Goal: Transaction & Acquisition: Obtain resource

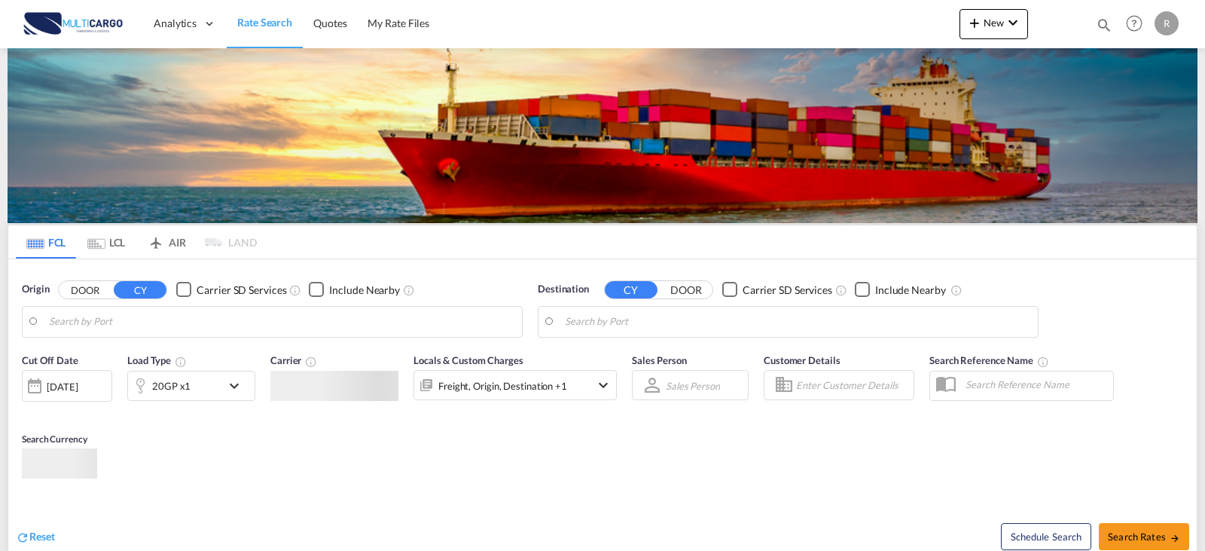
type input "Leixoes, PTLEI"
type input "Callao, PECLL"
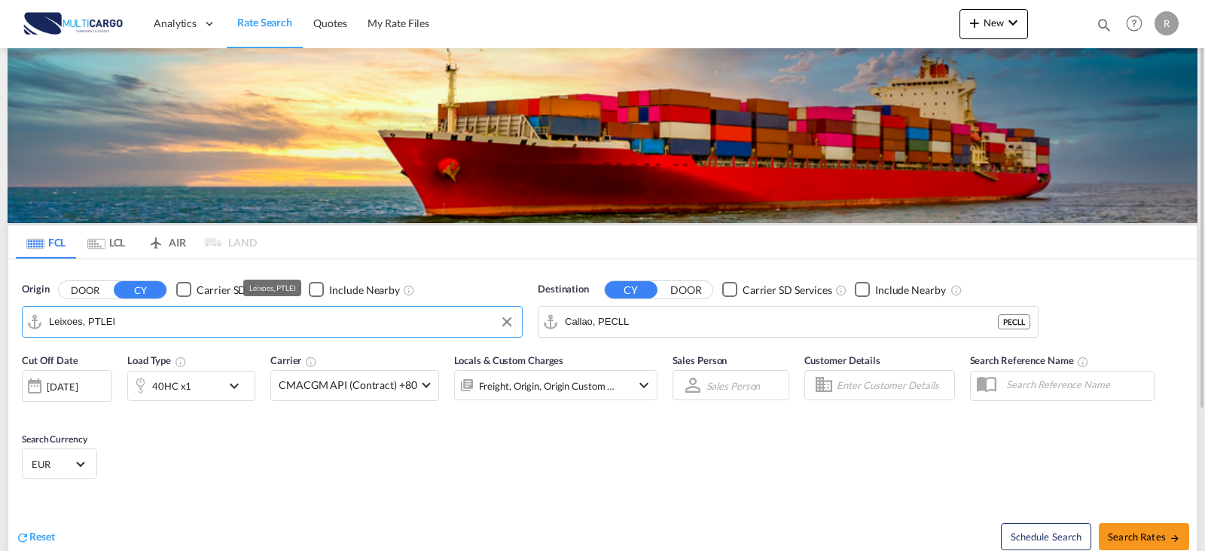
click at [148, 322] on input "Leixoes, PTLEI" at bounding box center [281, 321] width 465 height 23
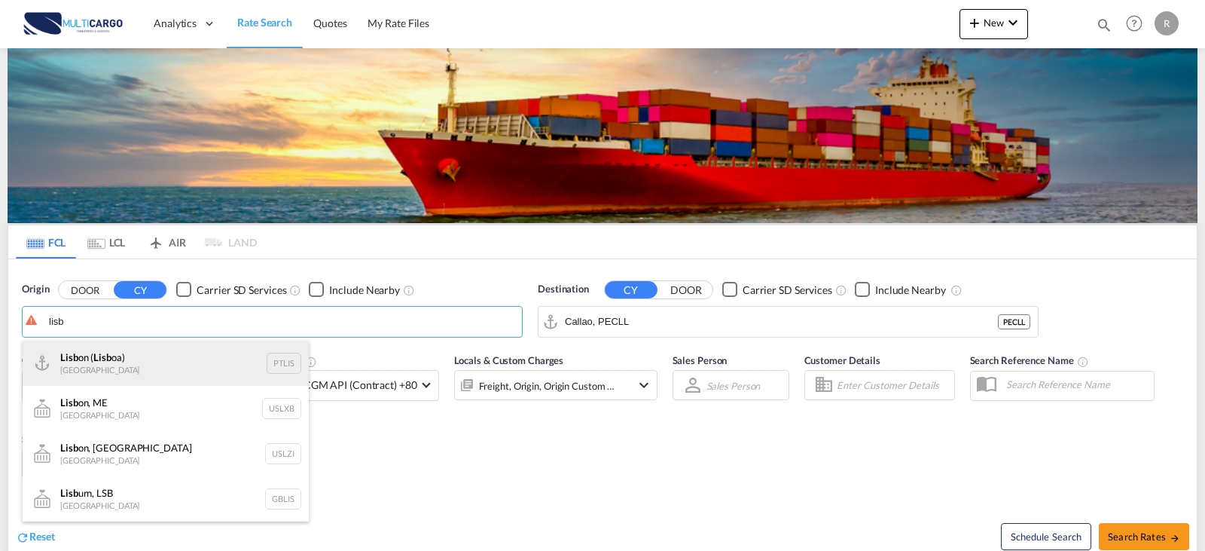
click at [159, 364] on div "Lisb on ( Lisb oa) Portugal PTLIS" at bounding box center [166, 362] width 286 height 45
type input "[GEOGRAPHIC_DATA] ([GEOGRAPHIC_DATA]), PTLIS"
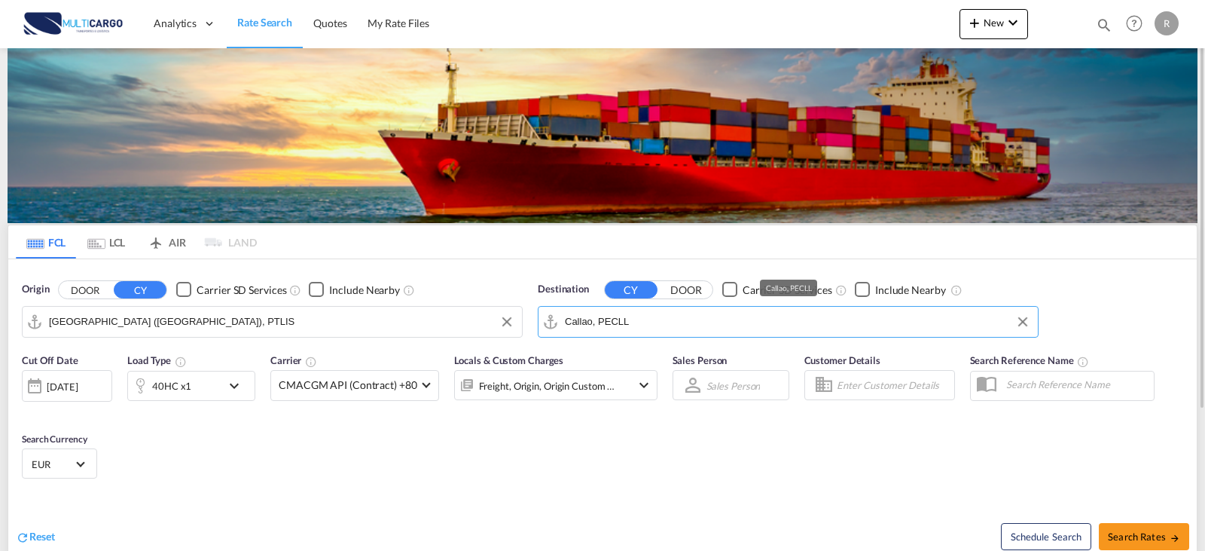
click at [635, 322] on input "Callao, PECLL" at bounding box center [797, 321] width 465 height 23
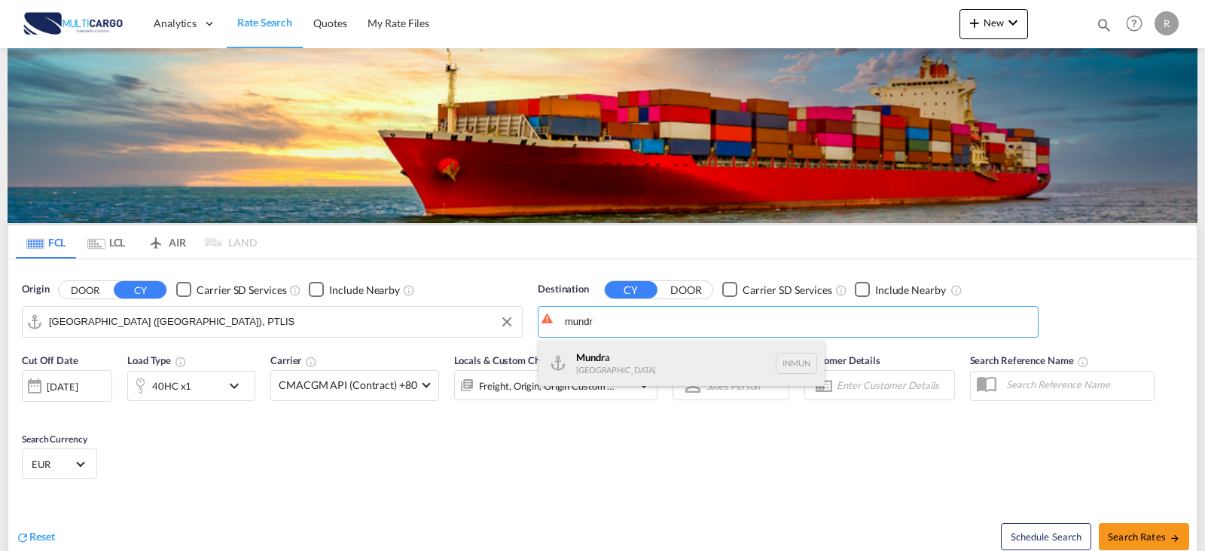
click at [666, 369] on div "Mundr a [GEOGRAPHIC_DATA] INMUN" at bounding box center [682, 362] width 286 height 45
type input "Mundra, INMUN"
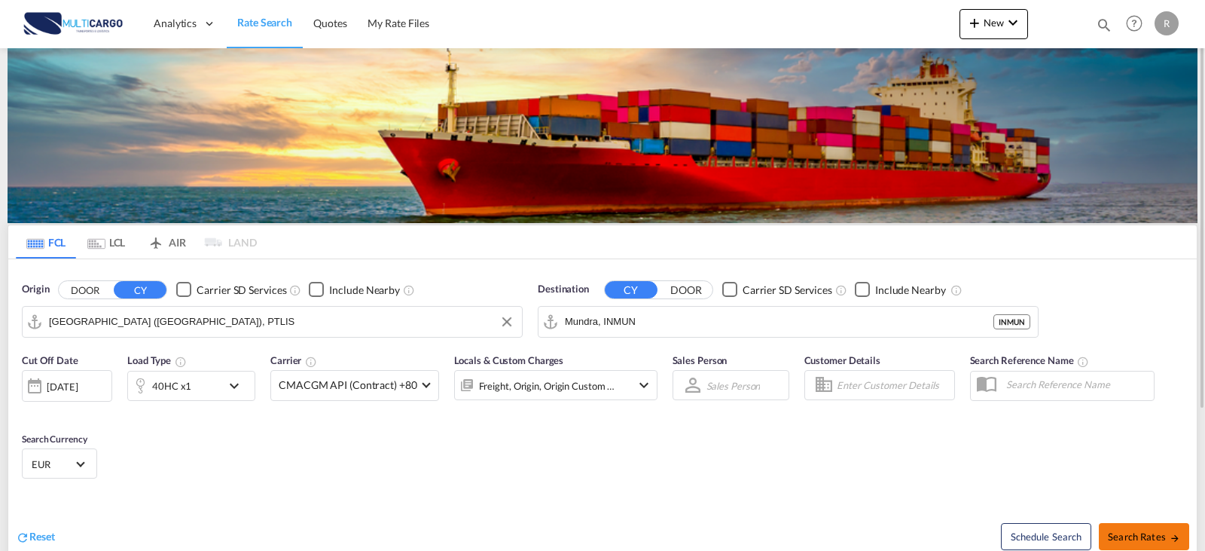
click at [1178, 530] on span "Search Rates" at bounding box center [1144, 536] width 72 height 12
type input "PTLIS to INMUN / [DATE]"
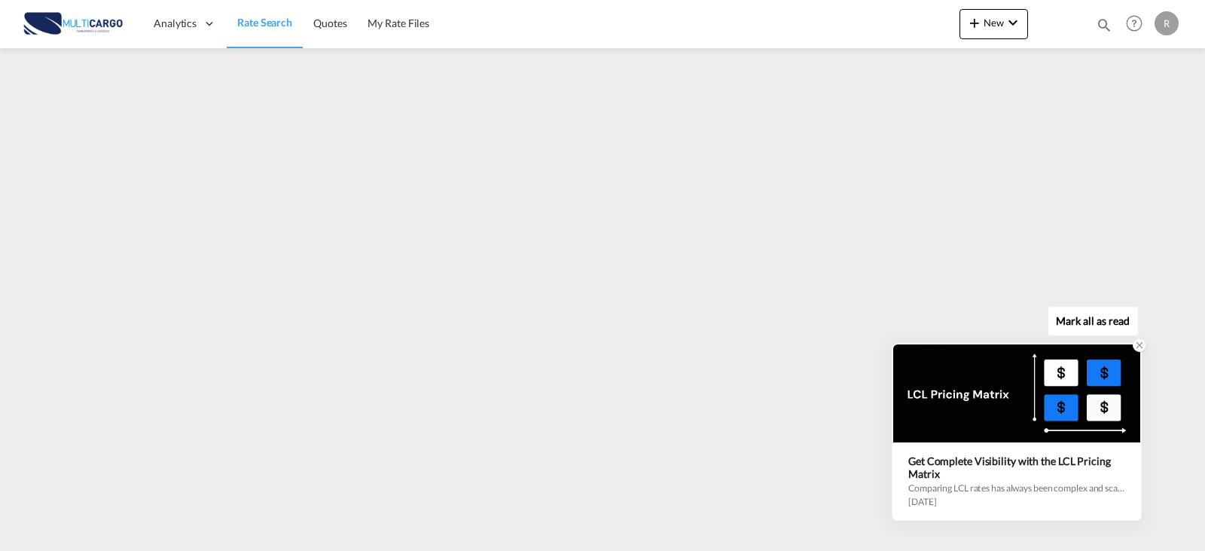
drag, startPoint x: 989, startPoint y: 477, endPoint x: 925, endPoint y: 475, distance: 64.0
click at [925, 475] on div "Get Complete Visibility with the LCL Pricing Matrix" at bounding box center [1016, 467] width 217 height 26
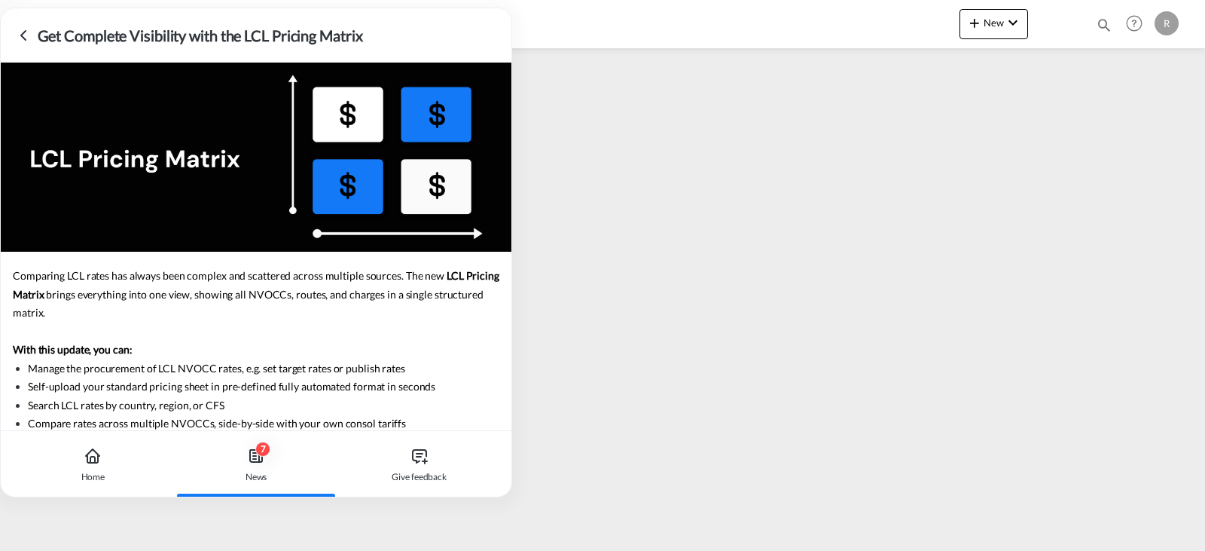
click at [20, 37] on icon at bounding box center [23, 35] width 18 height 18
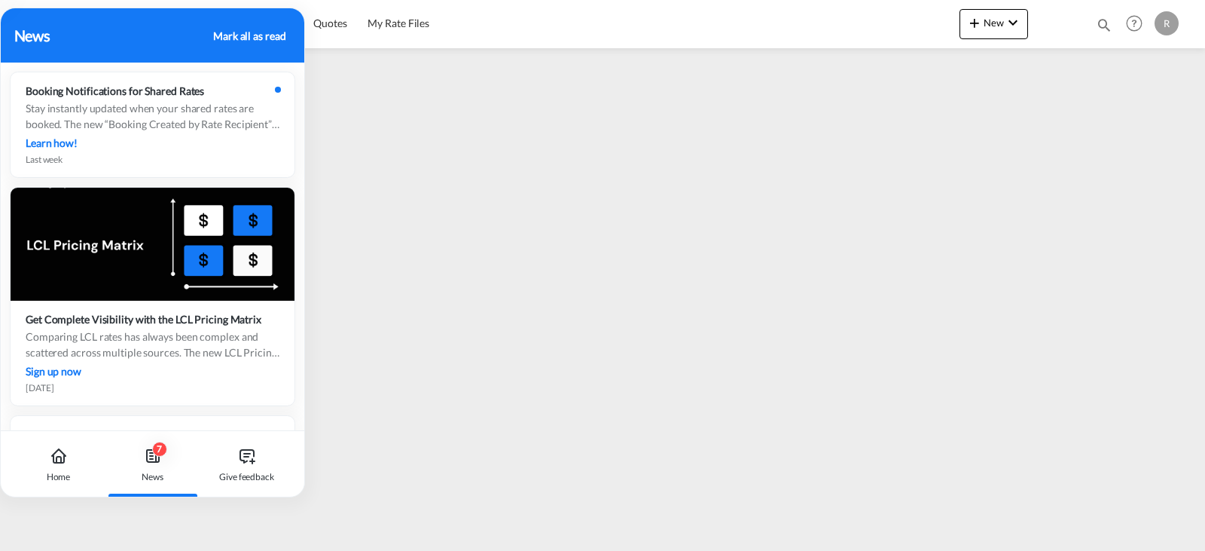
drag, startPoint x: 149, startPoint y: 147, endPoint x: 149, endPoint y: 181, distance: 33.9
click at [149, 186] on div "News [PERSON_NAME] all as read Booking Notifications for Shared Rates Stay inst…" at bounding box center [152, 253] width 305 height 490
click at [161, 461] on icon at bounding box center [153, 456] width 18 height 18
click at [140, 451] on div "7 News" at bounding box center [153, 464] width 84 height 66
click at [144, 448] on icon at bounding box center [153, 456] width 18 height 18
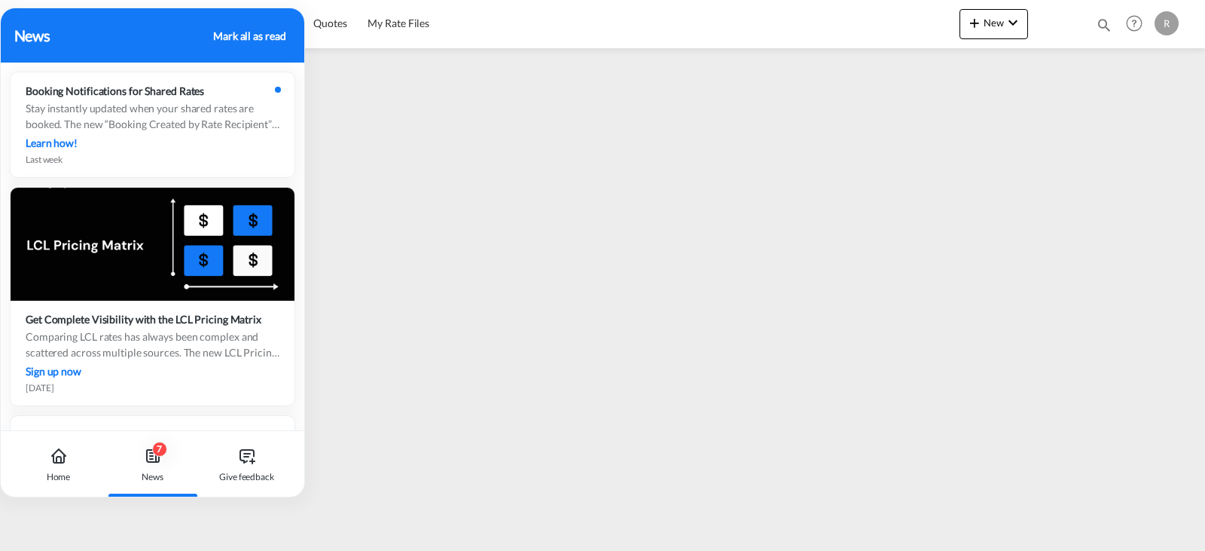
click at [142, 447] on div "7 News" at bounding box center [153, 464] width 84 height 66
click at [57, 456] on icon at bounding box center [58, 459] width 5 height 6
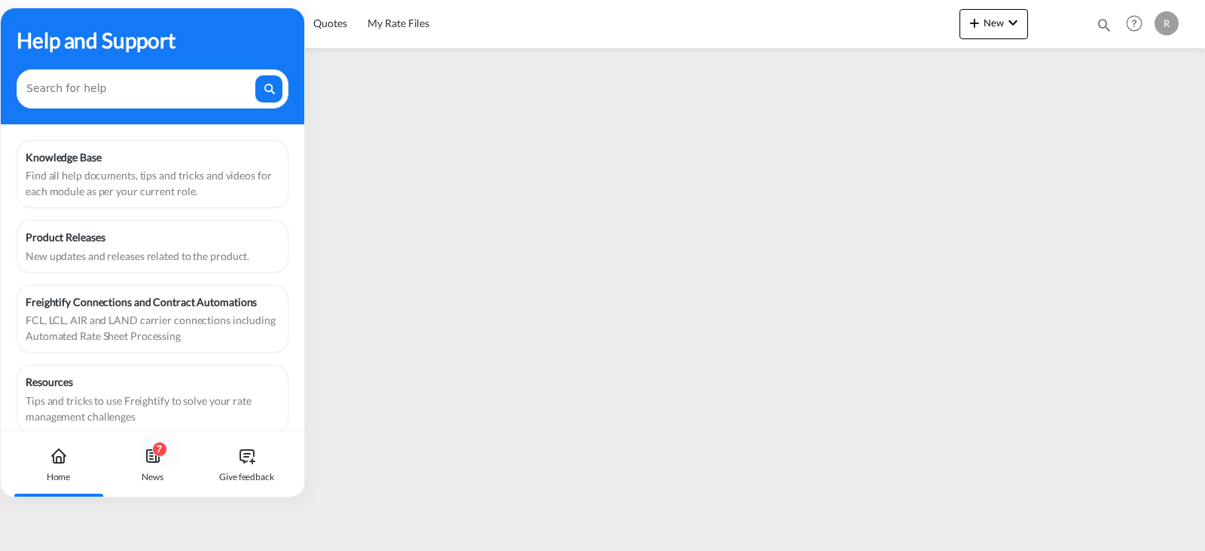
click at [240, 193] on div "Find all help documents, tips and tricks and videos for each module as per your…" at bounding box center [153, 183] width 254 height 32
drag, startPoint x: 63, startPoint y: 496, endPoint x: 98, endPoint y: 493, distance: 34.8
click at [98, 493] on div "Home" at bounding box center [59, 464] width 84 height 66
drag, startPoint x: 98, startPoint y: 493, endPoint x: 237, endPoint y: 493, distance: 138.6
click at [237, 493] on div "Home 7 News Give feedback" at bounding box center [153, 464] width 304 height 66
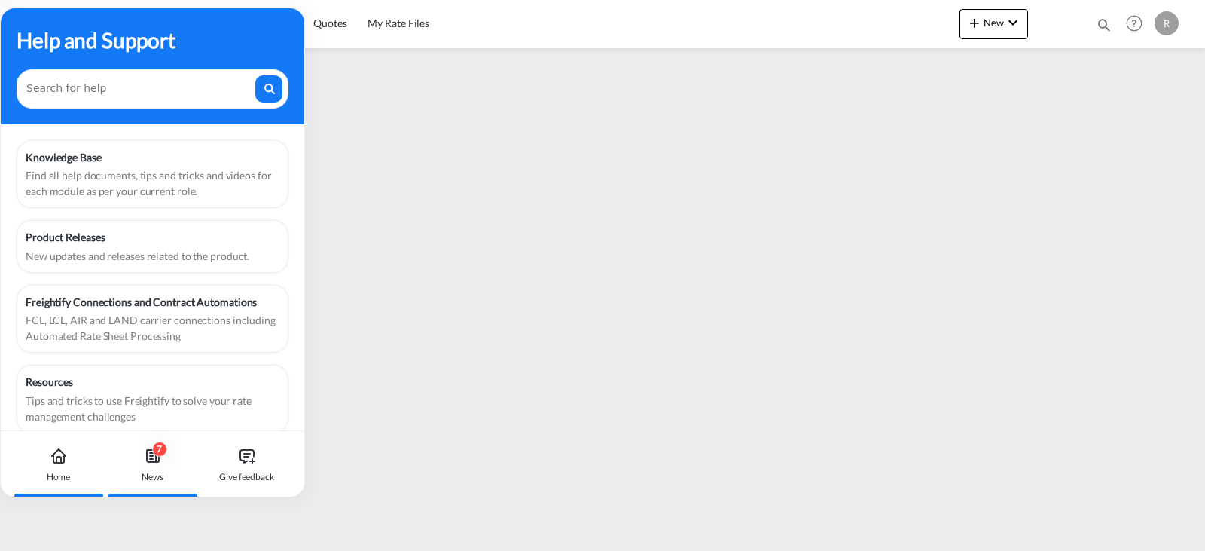
click at [147, 452] on icon at bounding box center [153, 456] width 12 height 12
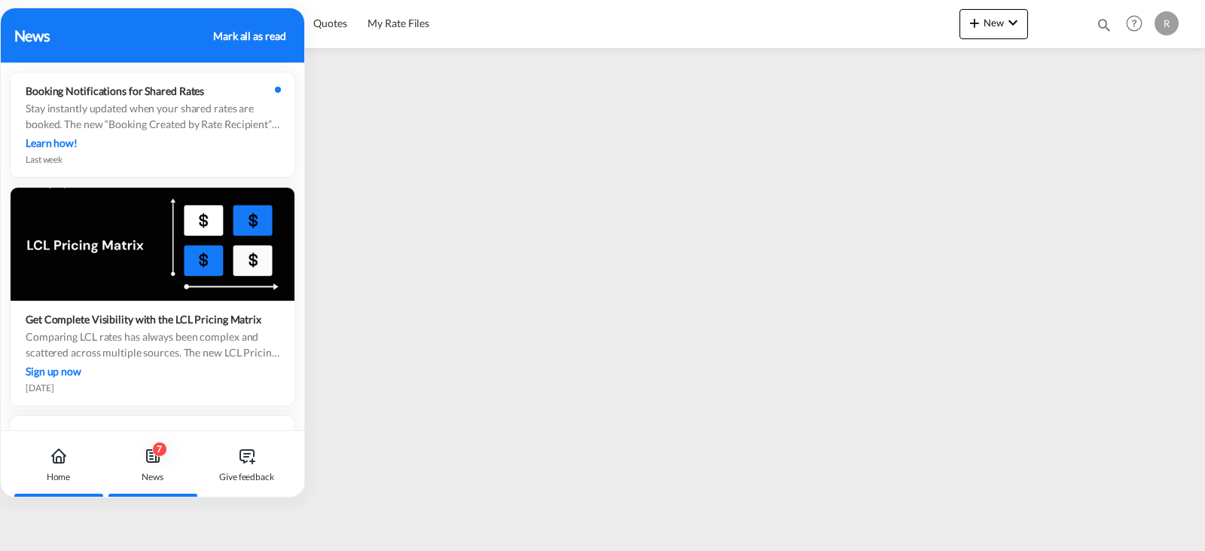
click at [66, 468] on div "Home" at bounding box center [59, 464] width 84 height 66
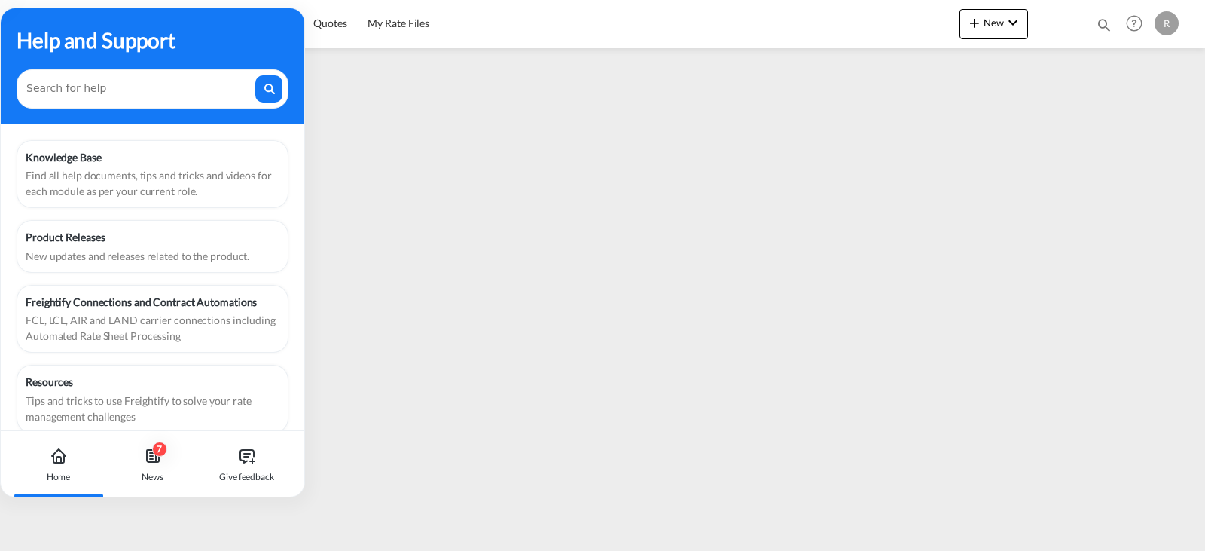
click at [215, 35] on div "Help and Support" at bounding box center [153, 40] width 272 height 32
drag, startPoint x: 154, startPoint y: 46, endPoint x: 536, endPoint y: 17, distance: 383.8
click at [536, 17] on body "Analytics Reports Dashboard Rate Search Quotes My Rate Files Analytics" at bounding box center [602, 275] width 1205 height 551
drag, startPoint x: 237, startPoint y: 18, endPoint x: 382, endPoint y: 20, distance: 144.6
click at [382, 20] on body "Analytics Reports Dashboard Rate Search Quotes My Rate Files Analytics" at bounding box center [602, 275] width 1205 height 551
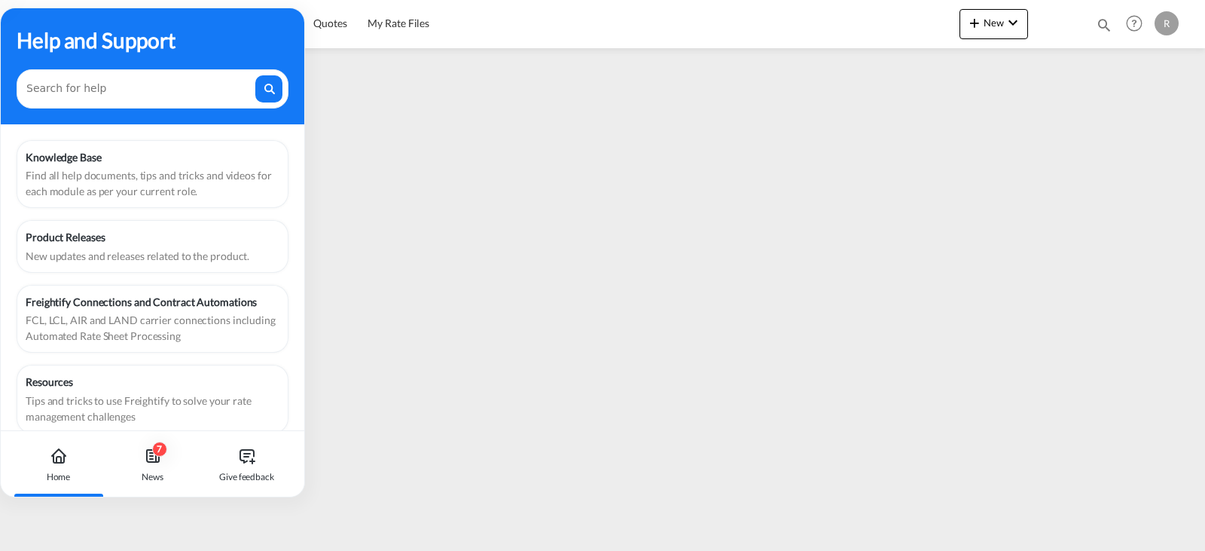
click at [226, 63] on div "Help and Support" at bounding box center [153, 66] width 304 height 116
click at [126, 38] on div "Help and Support" at bounding box center [153, 40] width 272 height 32
click at [304, 355] on div "Help and Support Knowledge Base Find all help documents, tips and tricks and vi…" at bounding box center [152, 253] width 305 height 490
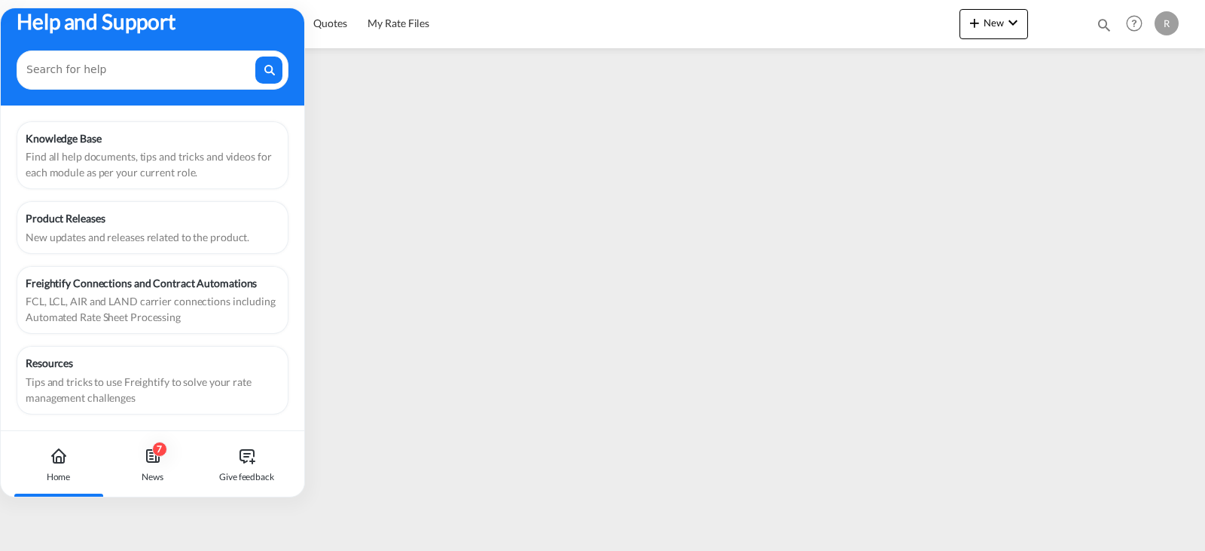
click at [231, 23] on div "Help and Support" at bounding box center [153, 21] width 272 height 32
click at [221, 29] on div "Help and Support" at bounding box center [153, 21] width 272 height 32
drag, startPoint x: 221, startPoint y: 29, endPoint x: 281, endPoint y: 40, distance: 61.3
click at [281, 40] on div "Help and Support" at bounding box center [153, 47] width 304 height 116
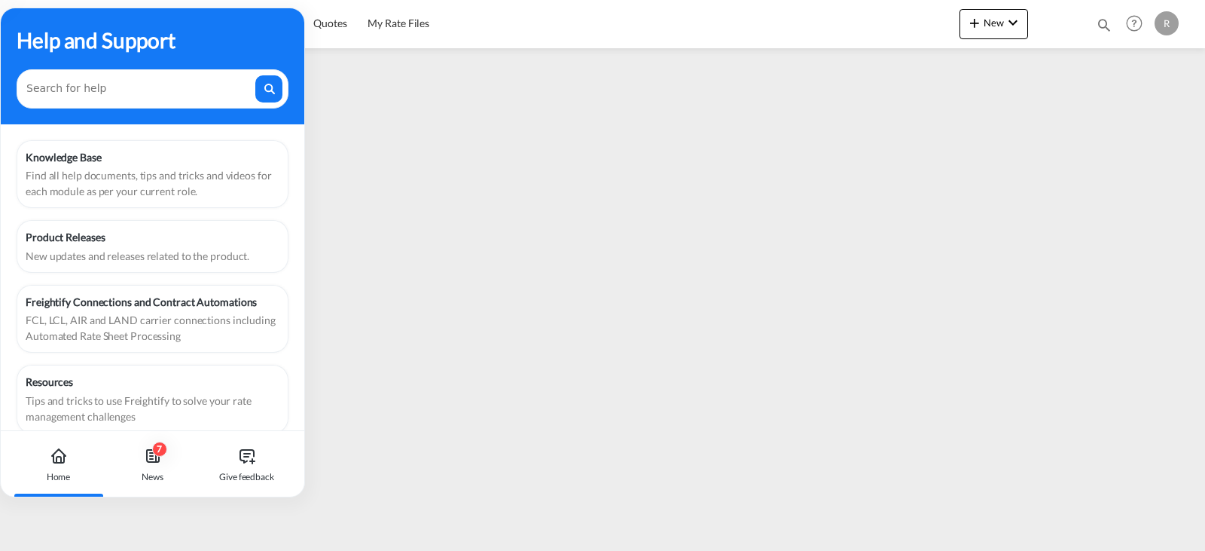
click at [272, 25] on div "Help and Support" at bounding box center [153, 40] width 272 height 32
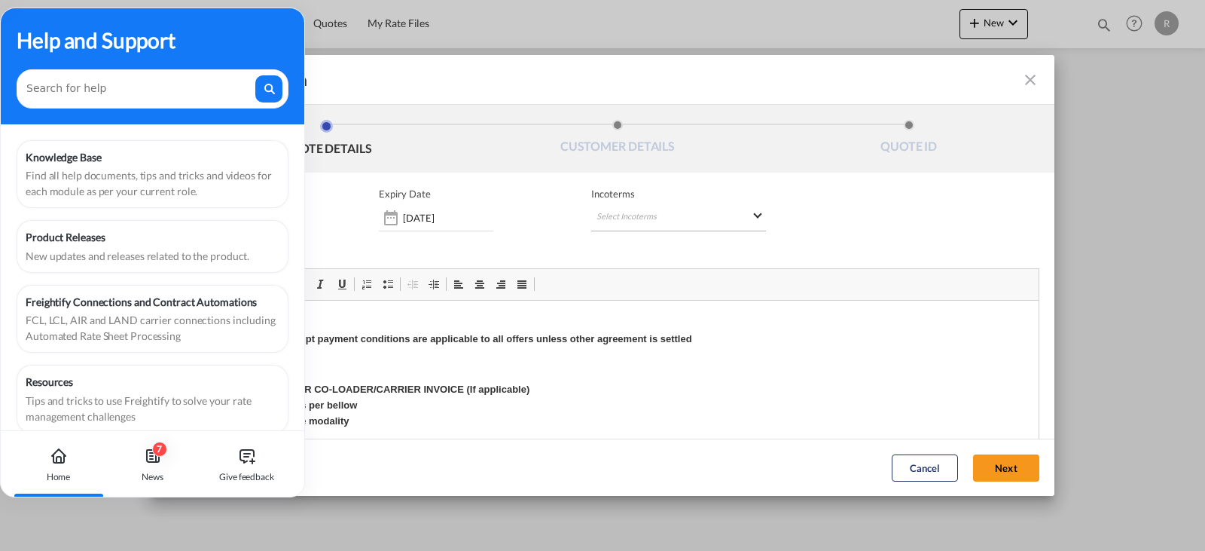
click at [627, 206] on md-select "Select Incoterms FCA - import Free Carrier FOB - import Free on Board DDP - exp…" at bounding box center [678, 217] width 175 height 27
type md-option "[object Object]"
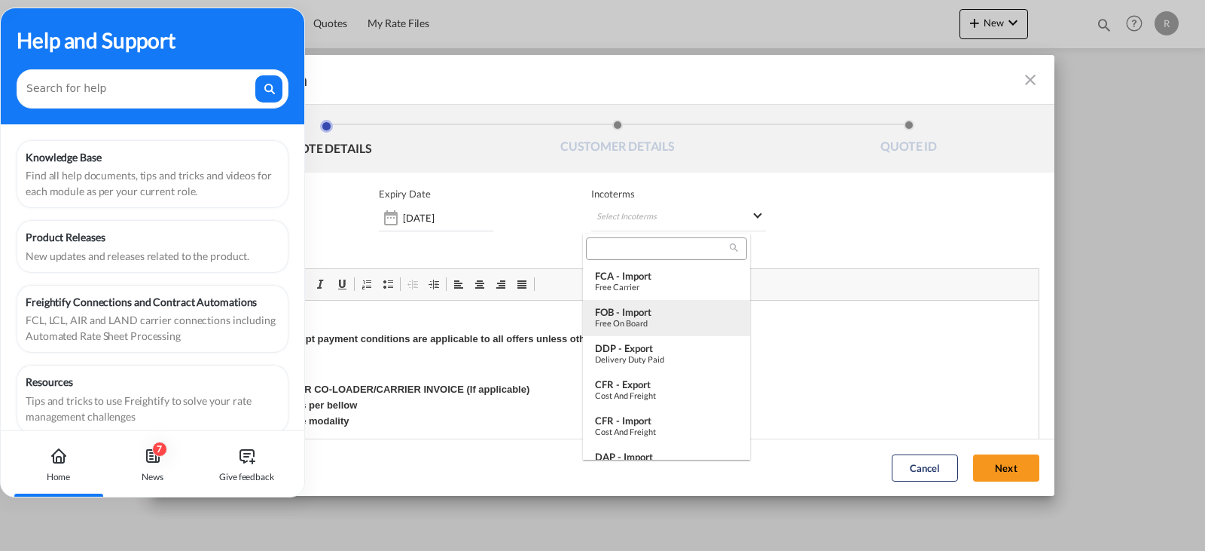
type md-option "[object Object]"
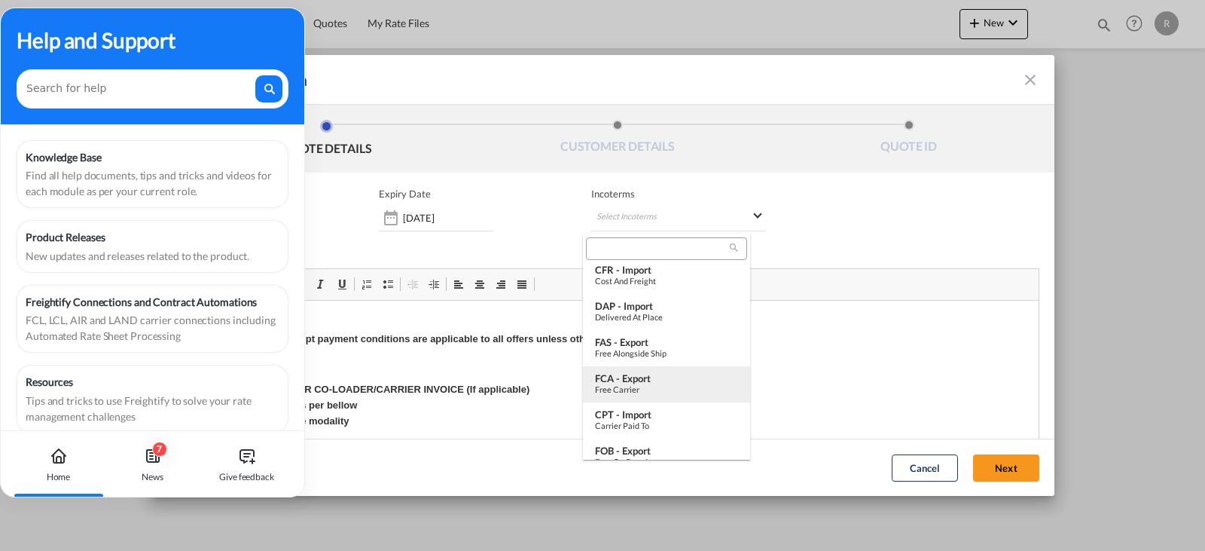
scroll to position [226, 0]
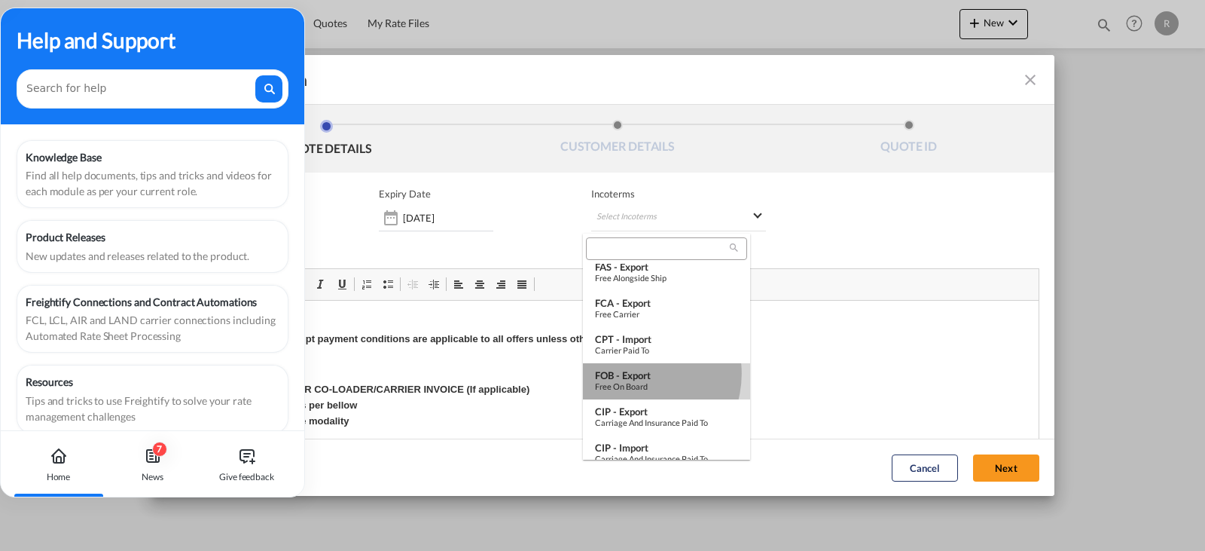
click at [636, 374] on div "FOB - export" at bounding box center [666, 375] width 143 height 12
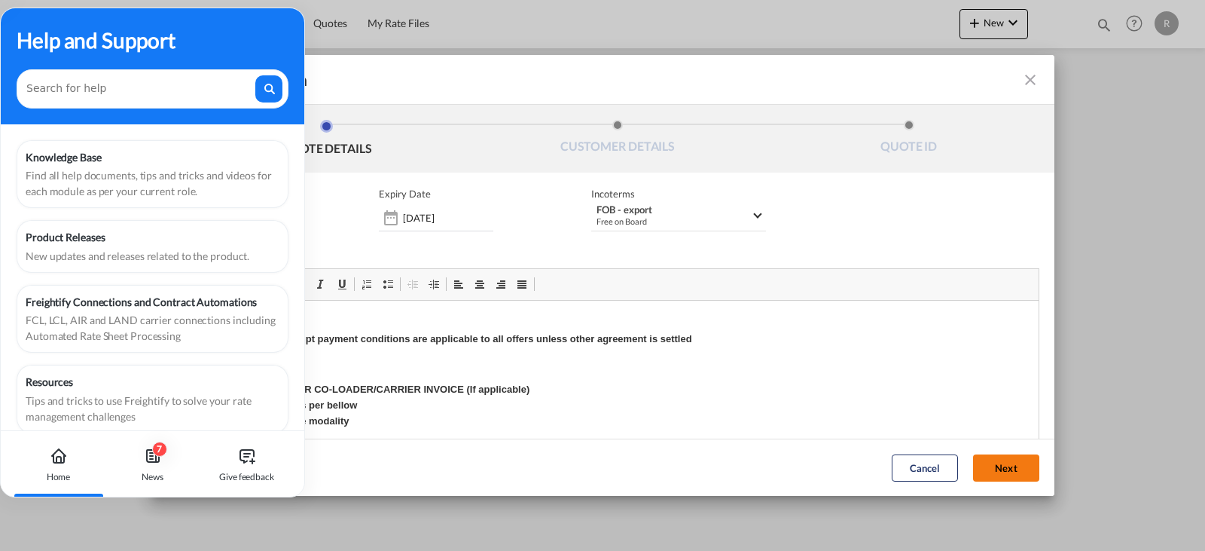
click at [994, 480] on button "Next" at bounding box center [1006, 467] width 66 height 27
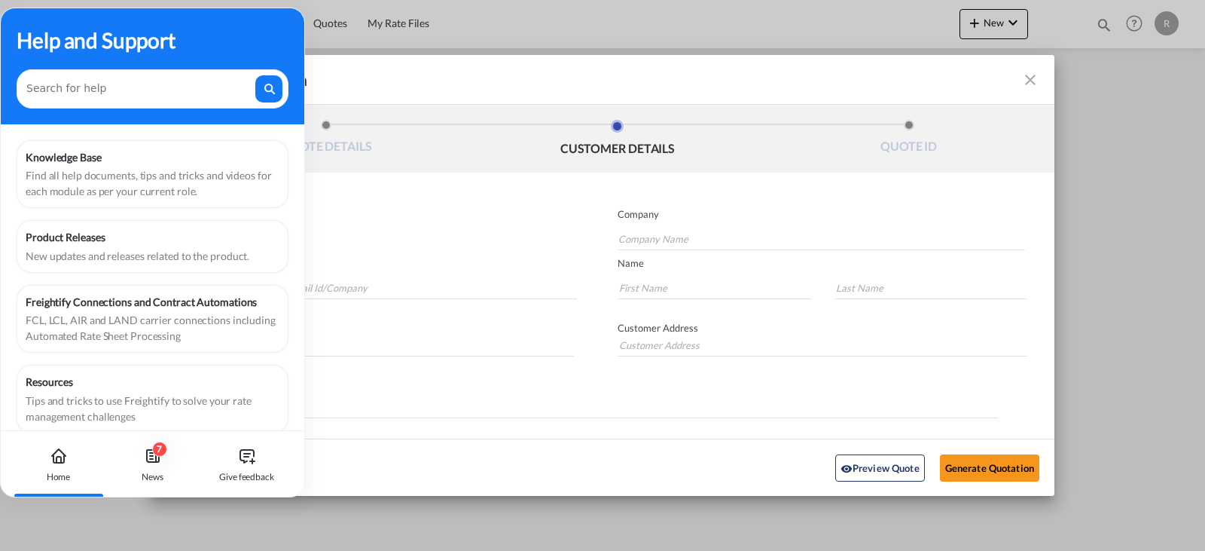
drag, startPoint x: 492, startPoint y: 84, endPoint x: 624, endPoint y: 72, distance: 132.4
click at [624, 72] on div "Generate Quotation" at bounding box center [472, 80] width 612 height 20
drag, startPoint x: 615, startPoint y: 72, endPoint x: 674, endPoint y: 58, distance: 60.3
click at [674, 58] on md-toolbar "Generate Quotation" at bounding box center [603, 80] width 904 height 50
drag, startPoint x: 114, startPoint y: 12, endPoint x: 160, endPoint y: 104, distance: 102.7
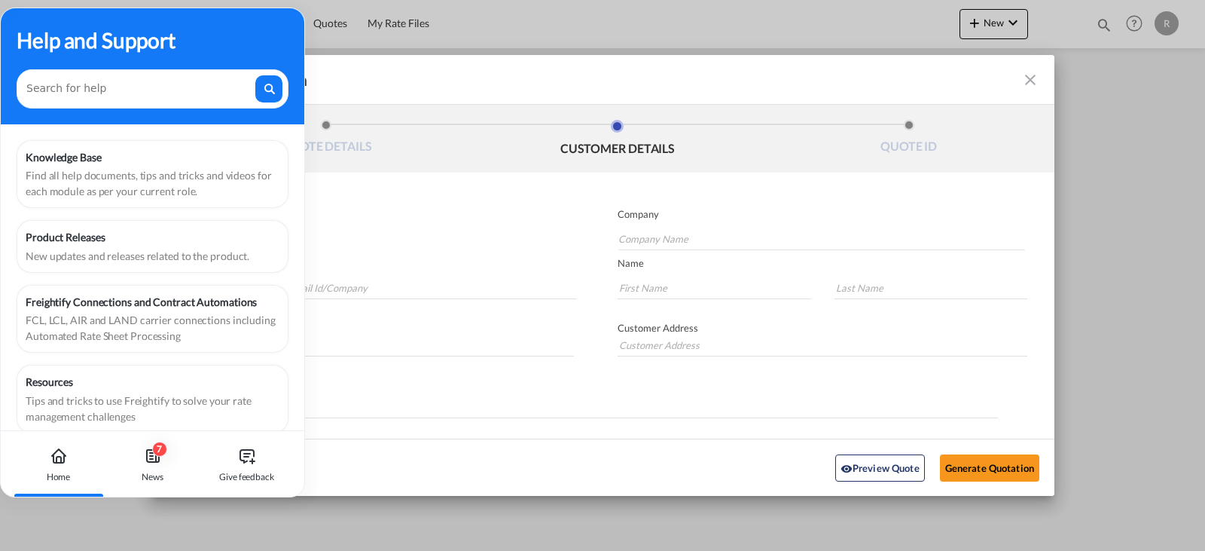
click at [160, 119] on div "Help and Support" at bounding box center [153, 66] width 304 height 116
drag, startPoint x: 258, startPoint y: 459, endPoint x: 87, endPoint y: 437, distance: 172.5
click at [250, 459] on div "Give feedback" at bounding box center [247, 464] width 84 height 66
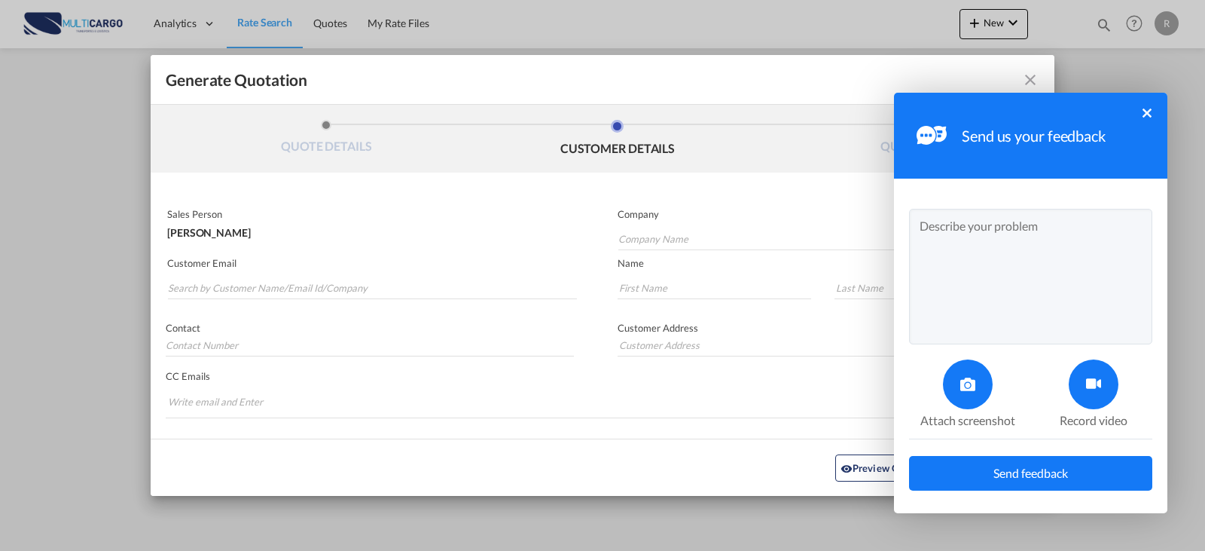
click at [1145, 113] on button "×" at bounding box center [1147, 112] width 9 height 9
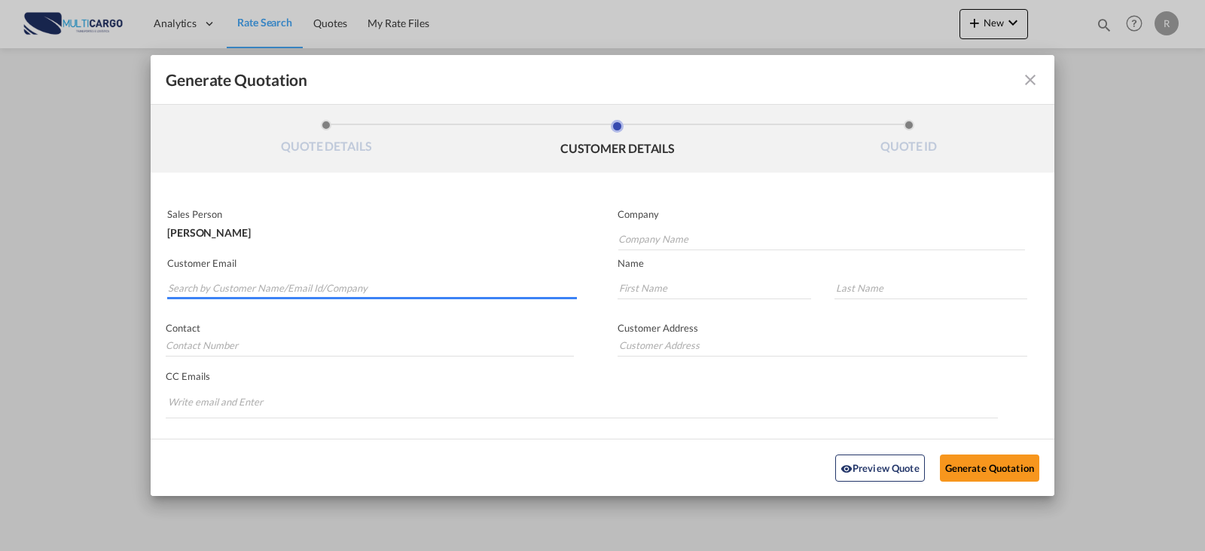
click at [248, 279] on input "Search by Customer Name/Email Id/Company" at bounding box center [372, 287] width 409 height 23
paste input "E-FRT AEROCEAN LOGISTICS PVT. LTD"
type input "E-FRT AEROCEAN LOGISTICS PVT. LTD"
click at [771, 224] on md-autocomplete-wrap "Generate QuotationQUOTE ..." at bounding box center [821, 235] width 407 height 30
click at [773, 230] on input "Company Name" at bounding box center [821, 238] width 407 height 23
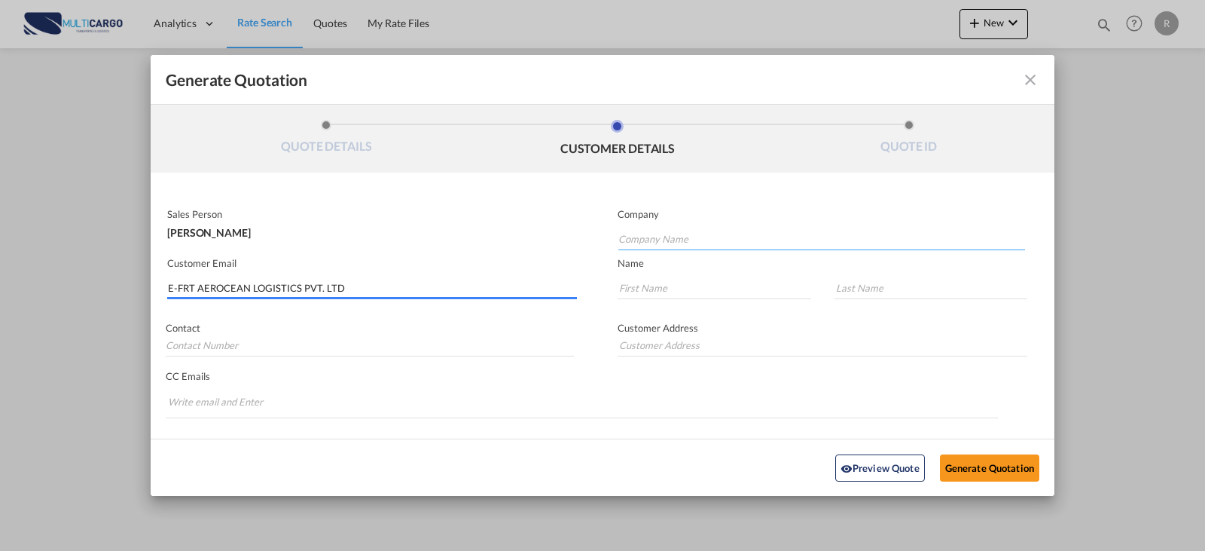
paste input "[EMAIL_ADDRESS][DOMAIN_NAME]"
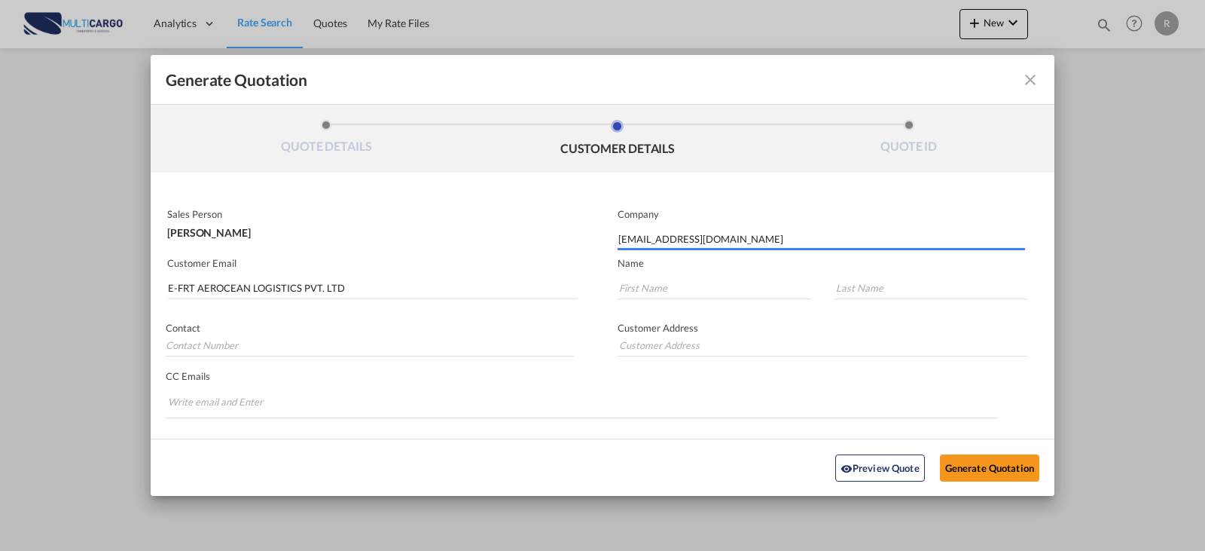
type input "[EMAIL_ADDRESS][DOMAIN_NAME]"
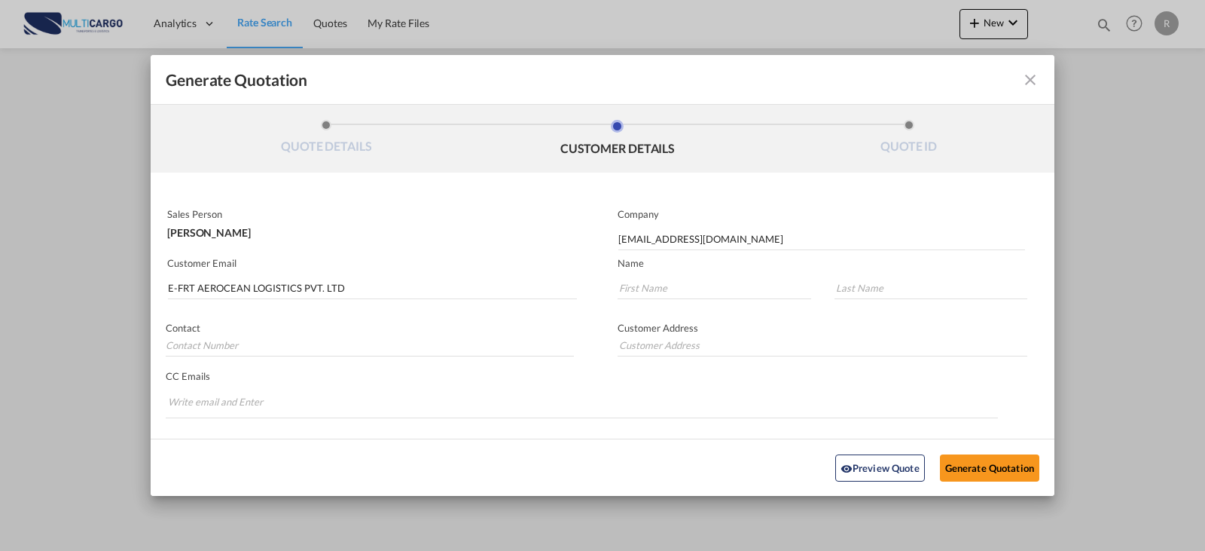
click at [661, 270] on div "Generate QuotationQUOTE ..." at bounding box center [711, 283] width 217 height 45
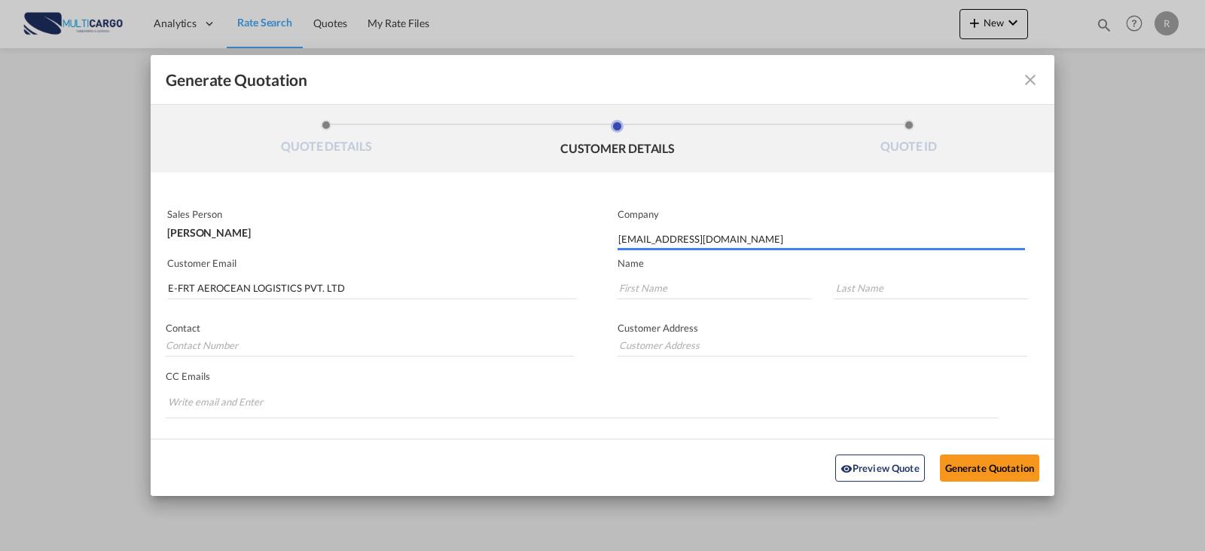
click at [668, 276] on md-input-container "Generate QuotationQUOTE ..." at bounding box center [708, 291] width 210 height 32
click at [673, 285] on input "Generate QuotationQUOTE ..." at bounding box center [715, 287] width 194 height 23
paste input "Chetan"
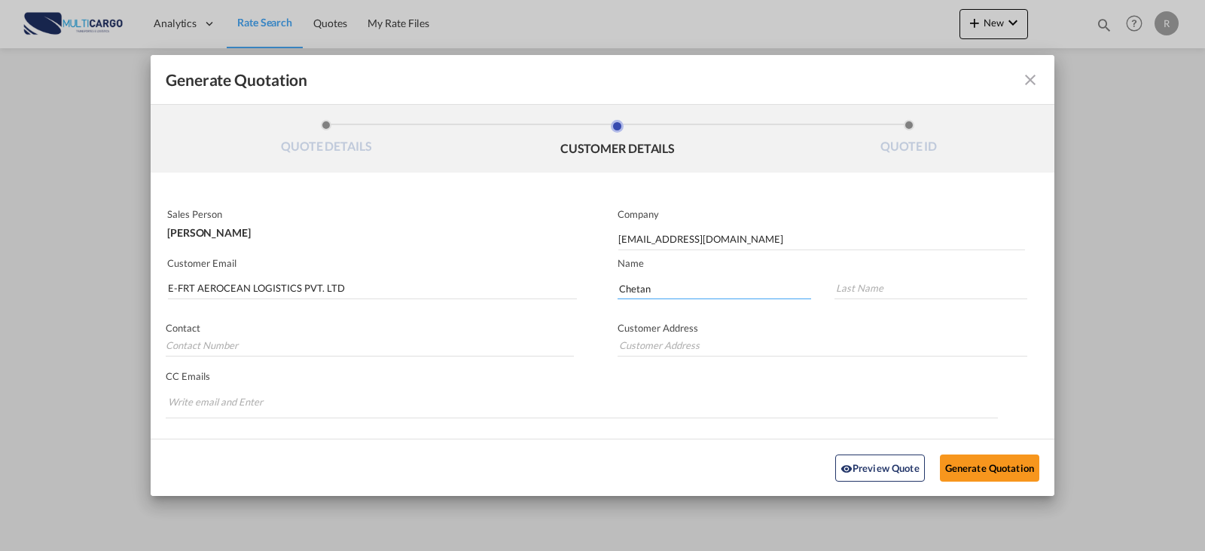
type input "Chetan"
click at [835, 287] on input "Generate QuotationQUOTE ..." at bounding box center [932, 287] width 194 height 23
paste input "[PERSON_NAME]"
type input "[PERSON_NAME]"
click at [978, 451] on div "Preview Quote Generate Quotation" at bounding box center [602, 467] width 889 height 41
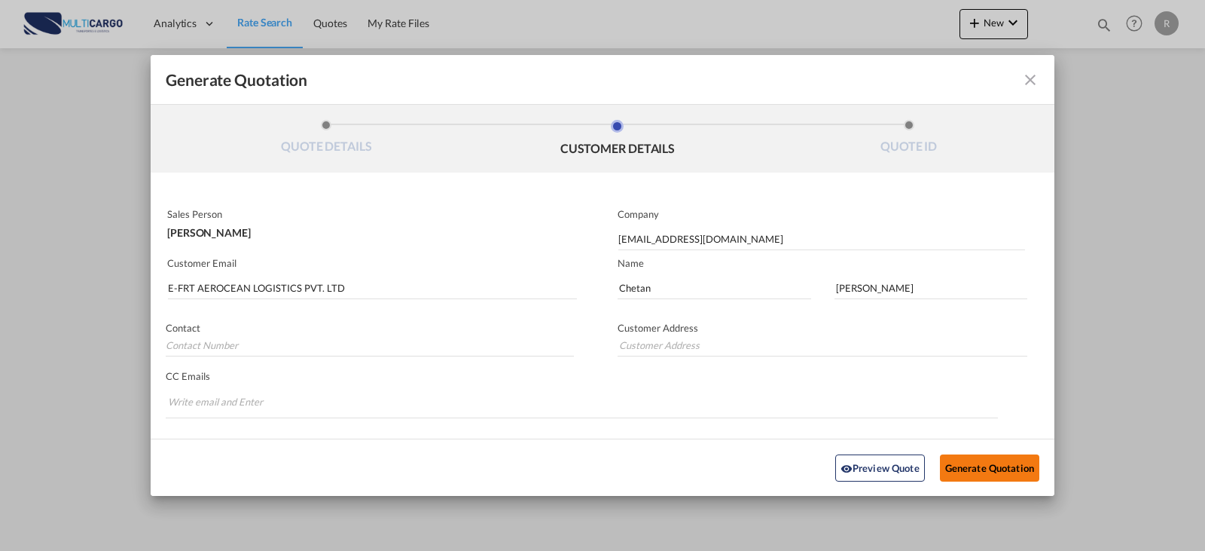
click at [992, 460] on button "Generate Quotation" at bounding box center [989, 466] width 99 height 27
click at [416, 289] on input "E-FRT AEROCEAN LOGISTICS PVT. LTD" at bounding box center [372, 287] width 409 height 23
drag, startPoint x: 405, startPoint y: 282, endPoint x: 124, endPoint y: 282, distance: 281.7
click at [124, 282] on div "Generate Quotation QUOTE DETAILS CUSTOMER DETAILS QUOTE ID Start Date [DATE] Ex…" at bounding box center [602, 275] width 1205 height 551
click at [746, 246] on input "[EMAIL_ADDRESS][DOMAIN_NAME]" at bounding box center [821, 238] width 407 height 23
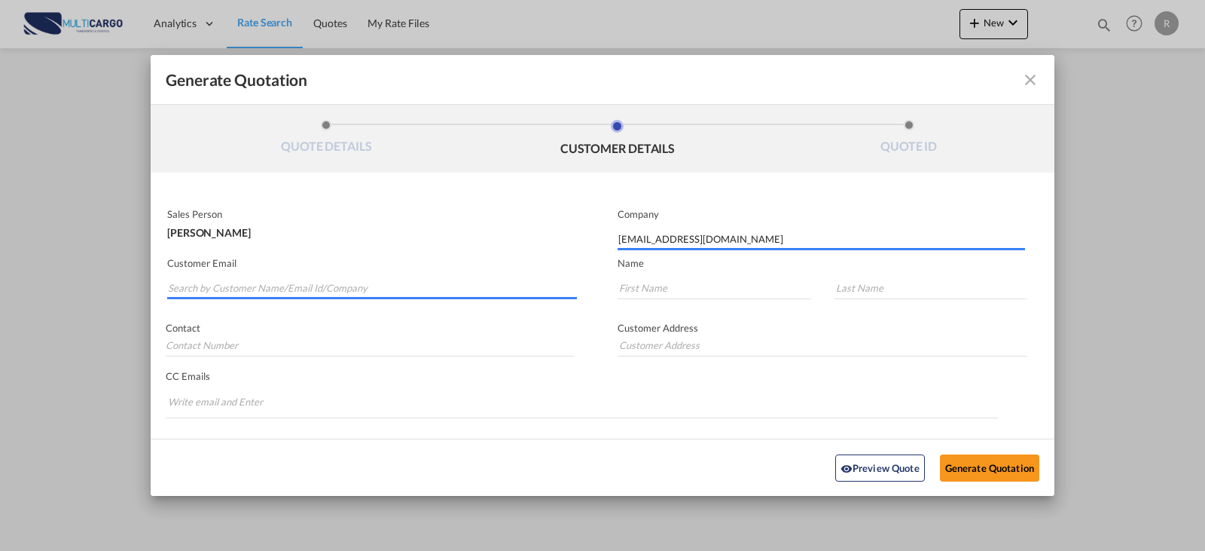
drag, startPoint x: 746, startPoint y: 246, endPoint x: 611, endPoint y: 246, distance: 135.6
click at [611, 246] on md-input-container "Company [EMAIL_ADDRESS][DOMAIN_NAME]" at bounding box center [815, 228] width 424 height 45
paste input "E-FRT AEROCEAN LOGISTICS PVT. LTD"
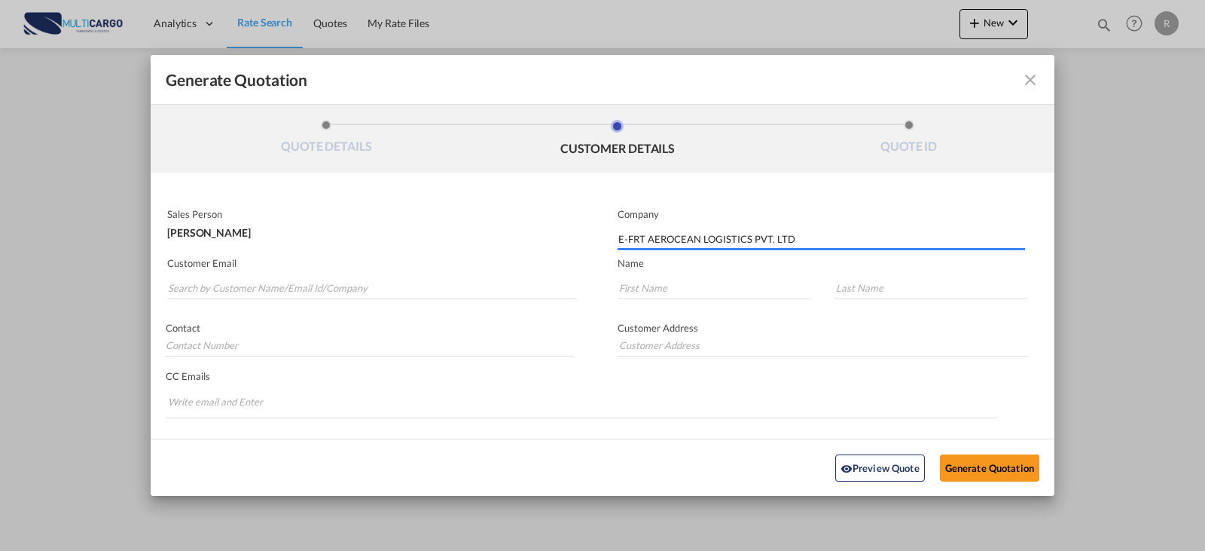
type input "E-FRT AEROCEAN LOGISTICS PVT. LTD"
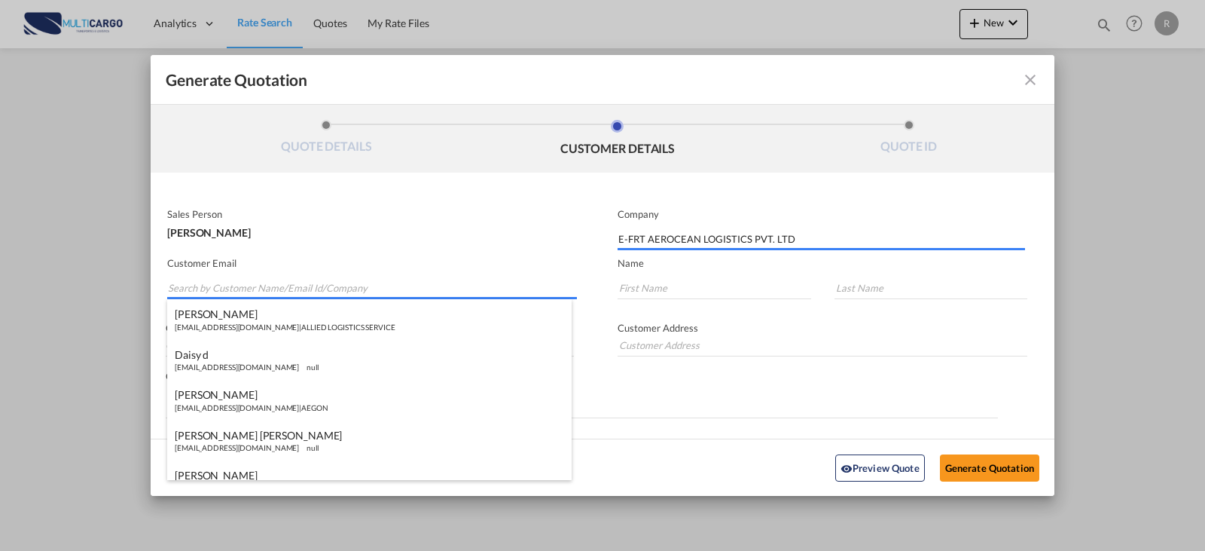
paste input "[EMAIL_ADDRESS][DOMAIN_NAME]"
click at [327, 283] on input "Search by Customer Name/Email Id/Company" at bounding box center [372, 287] width 409 height 23
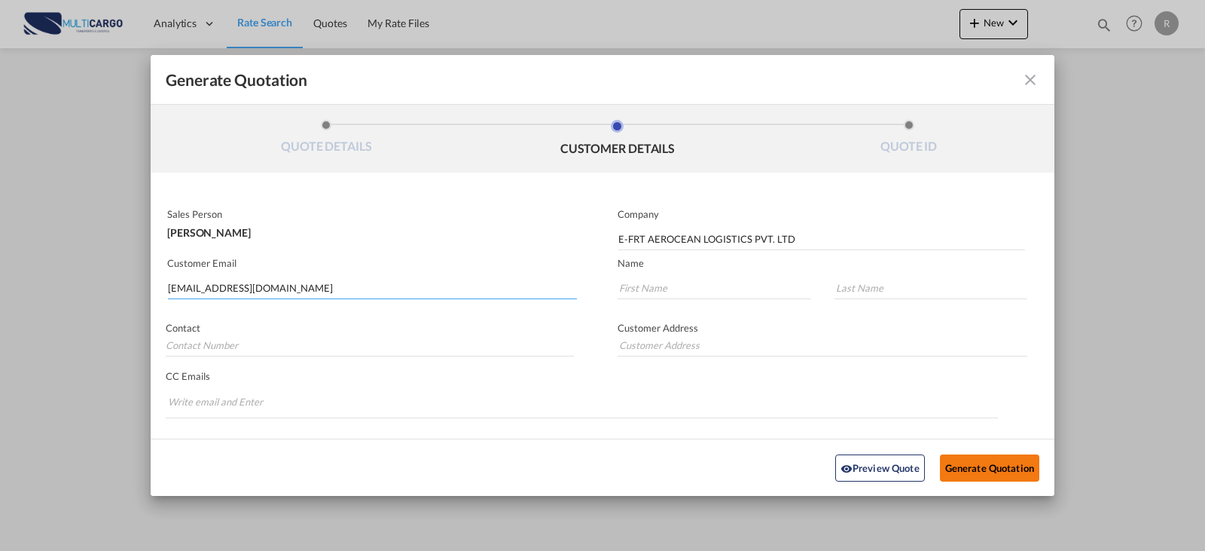
type input "[EMAIL_ADDRESS][DOMAIN_NAME]"
click at [973, 466] on button "Generate Quotation" at bounding box center [989, 466] width 99 height 27
click at [711, 279] on input "Generate QuotationQUOTE ..." at bounding box center [715, 287] width 194 height 23
click at [705, 282] on input "Generate QuotationQUOTE ..." at bounding box center [715, 287] width 194 height 23
paste input "Chetan"
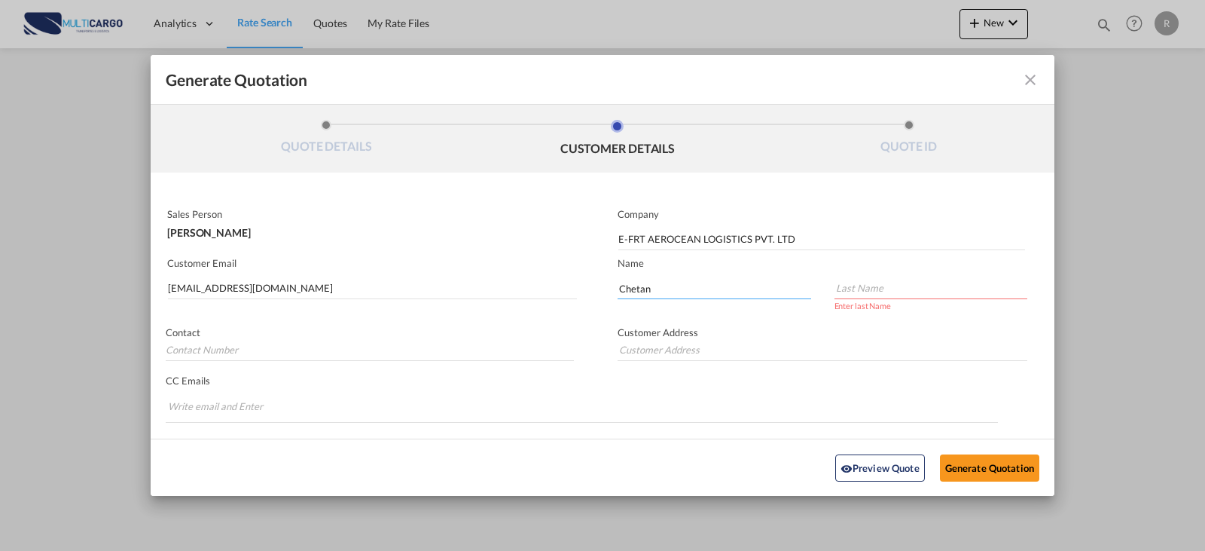
type input "Chetan"
click at [847, 292] on input "Generate QuotationQUOTE ..." at bounding box center [932, 287] width 194 height 23
paste input "[PERSON_NAME]"
type input "[PERSON_NAME]"
click at [977, 466] on button "Generate Quotation" at bounding box center [989, 466] width 99 height 27
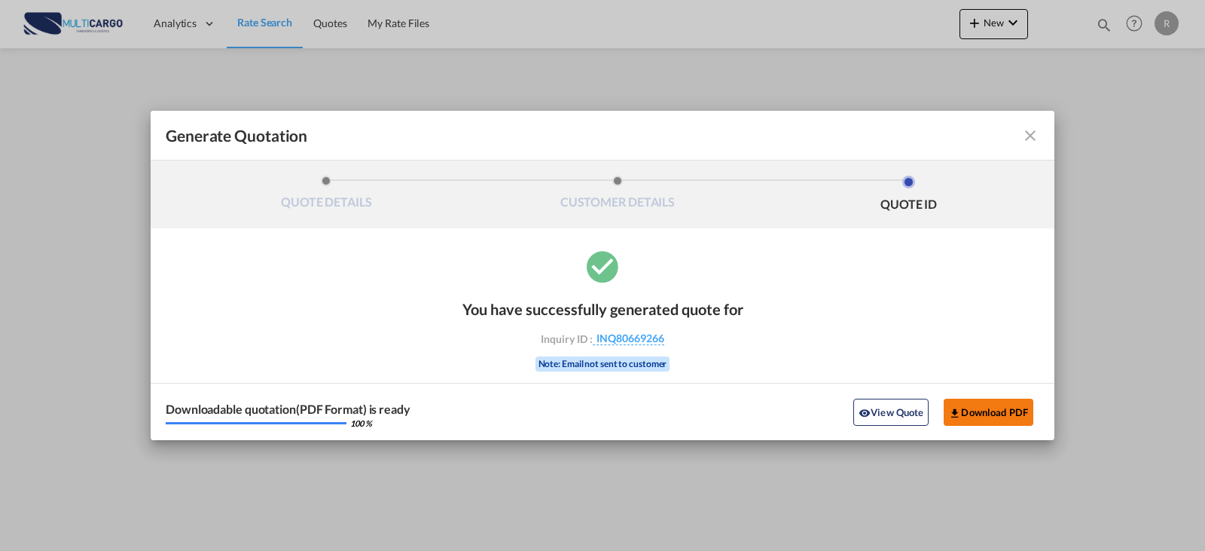
click at [984, 413] on button "Download PDF" at bounding box center [989, 411] width 90 height 27
click at [890, 407] on button "View Quote" at bounding box center [890, 411] width 75 height 27
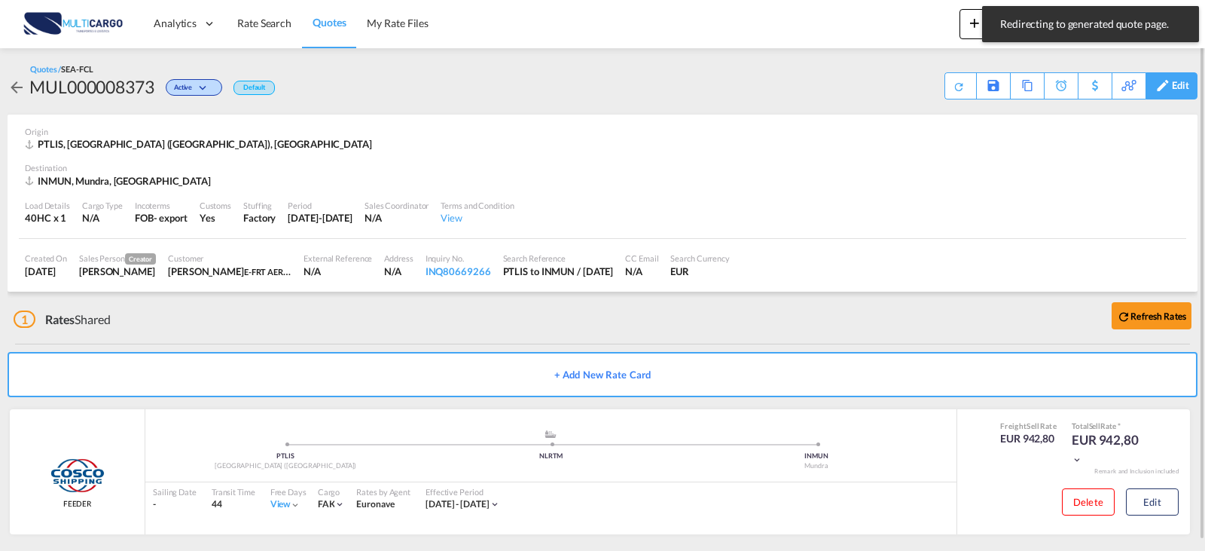
click at [1180, 93] on div "Edit" at bounding box center [1180, 86] width 17 height 26
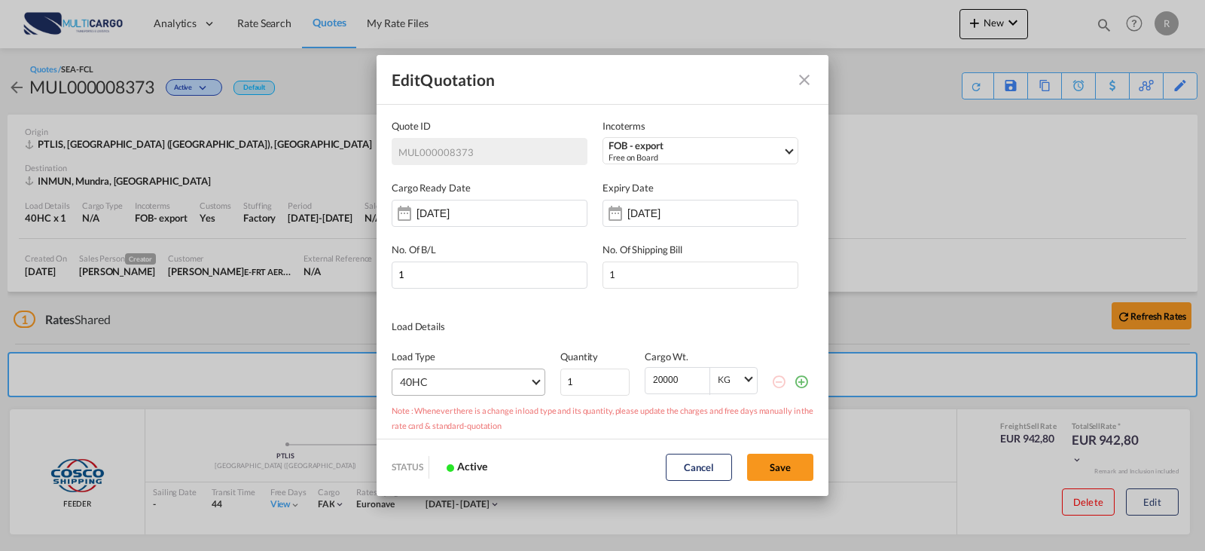
click at [517, 386] on md-select "40HC 20GP 40GP 45HC 20RE 40RE 40HR 20OT 40OT 20FR 40FR 40NR 20NR 45S 20TK 40TK …" at bounding box center [469, 381] width 154 height 27
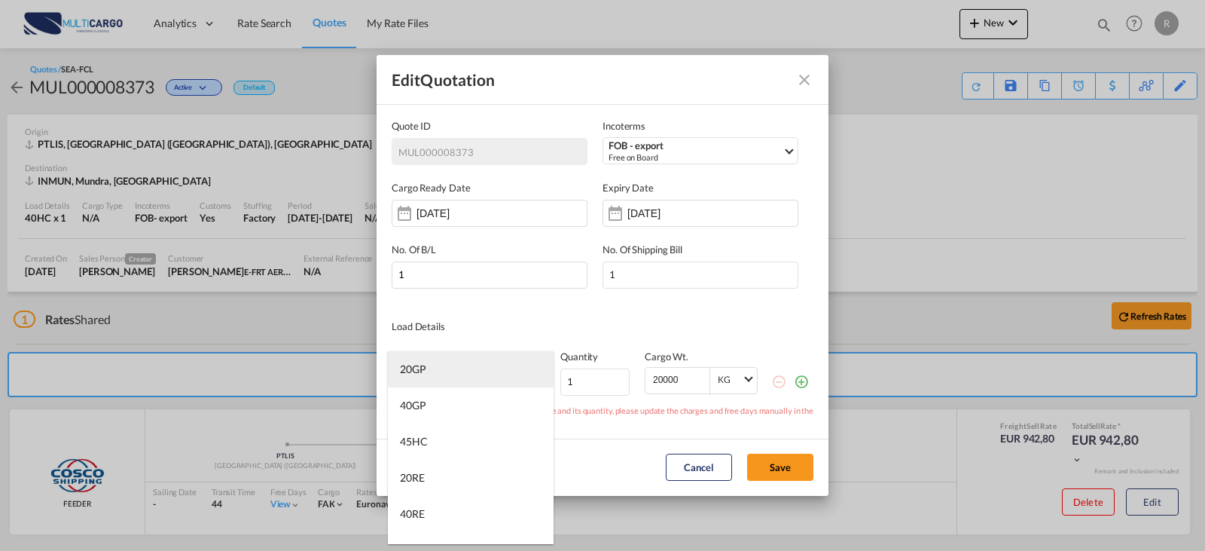
click at [472, 373] on md-option "20GP" at bounding box center [471, 369] width 166 height 36
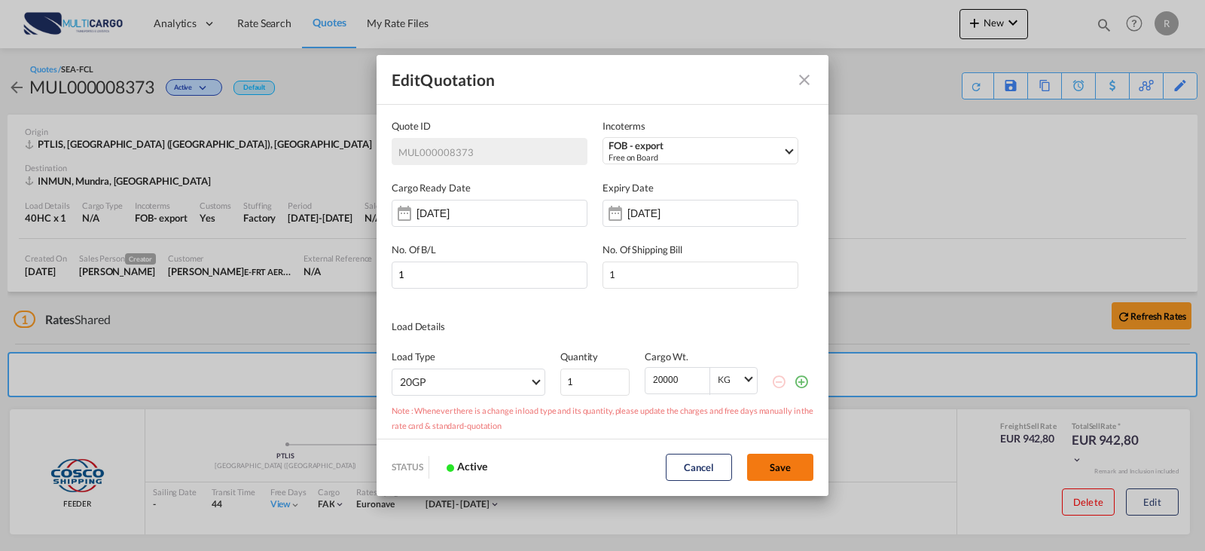
click at [788, 470] on button "Save" at bounding box center [780, 466] width 66 height 27
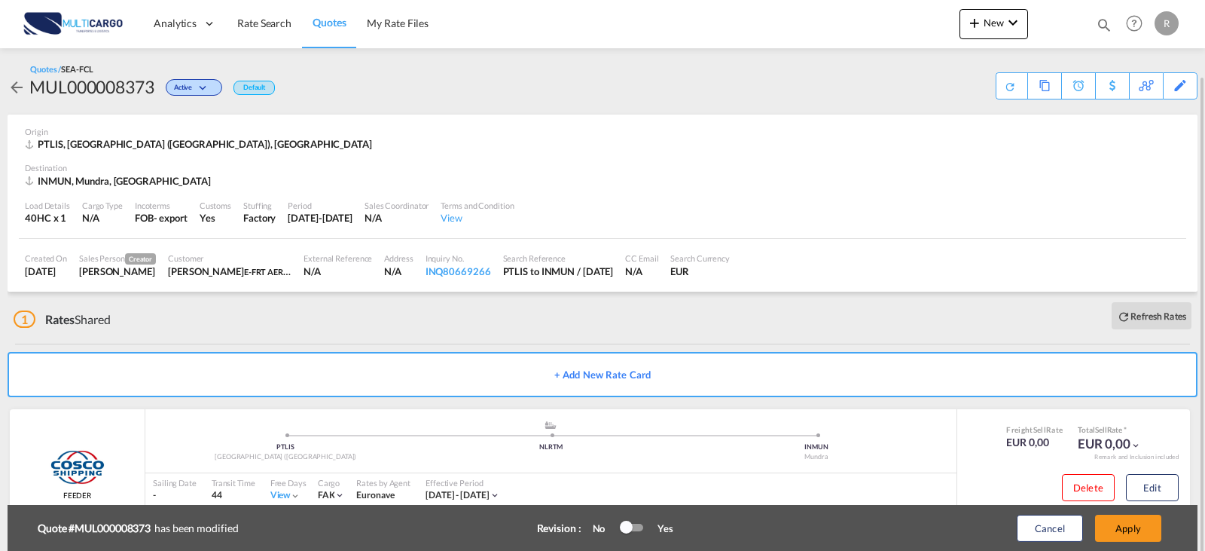
scroll to position [38, 0]
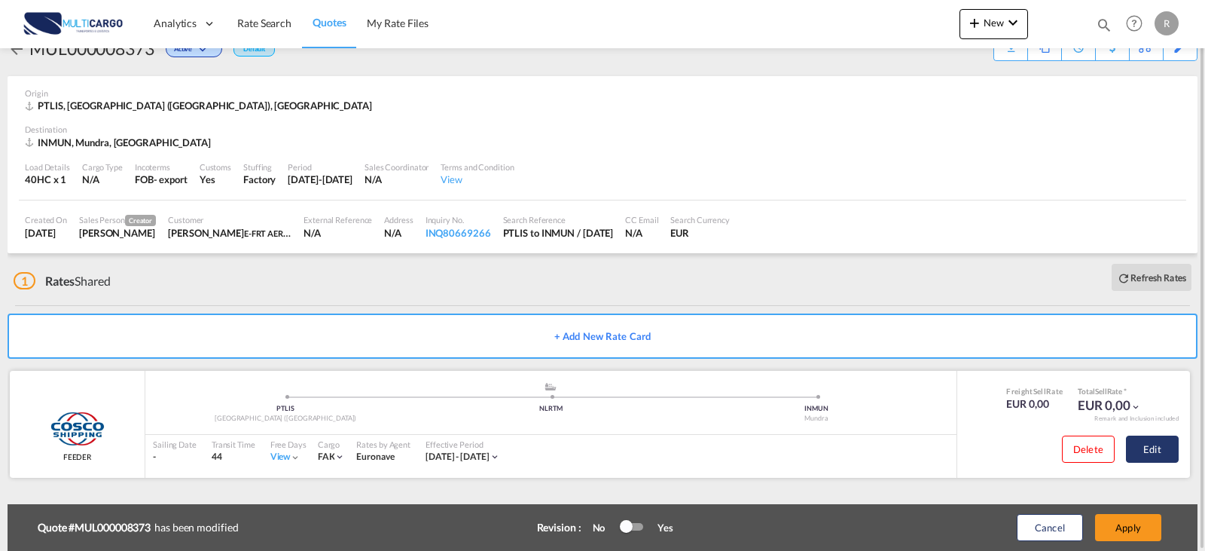
click at [1165, 447] on button "Edit" at bounding box center [1152, 448] width 53 height 27
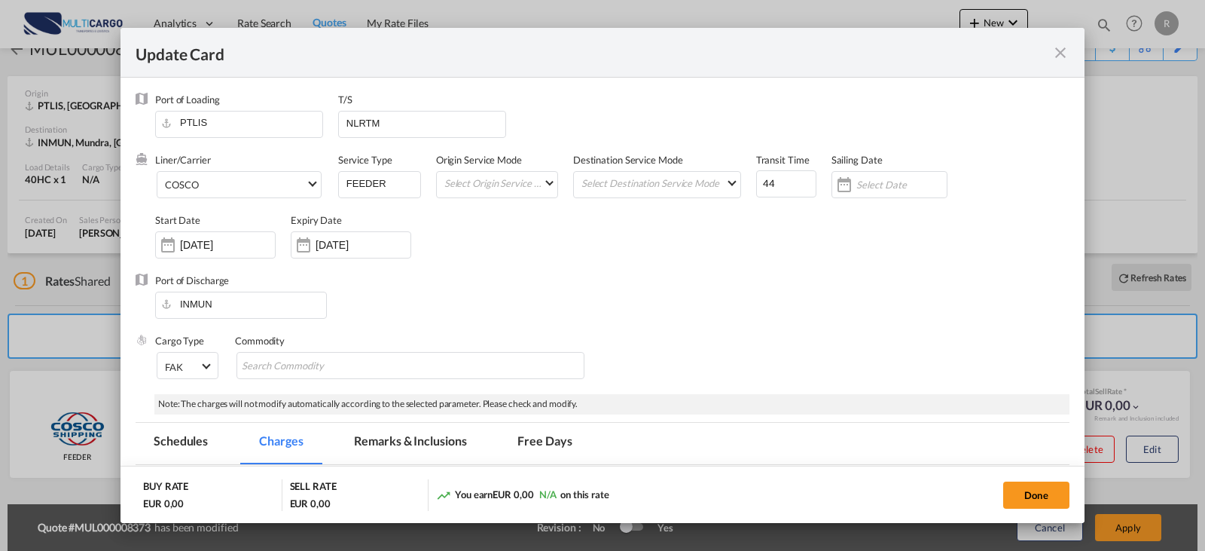
click at [1154, 449] on div "Update Card Port of [GEOGRAPHIC_DATA] PTLIS T/S NLRTM Liner/Carrier COSCO COSCO…" at bounding box center [602, 275] width 1205 height 551
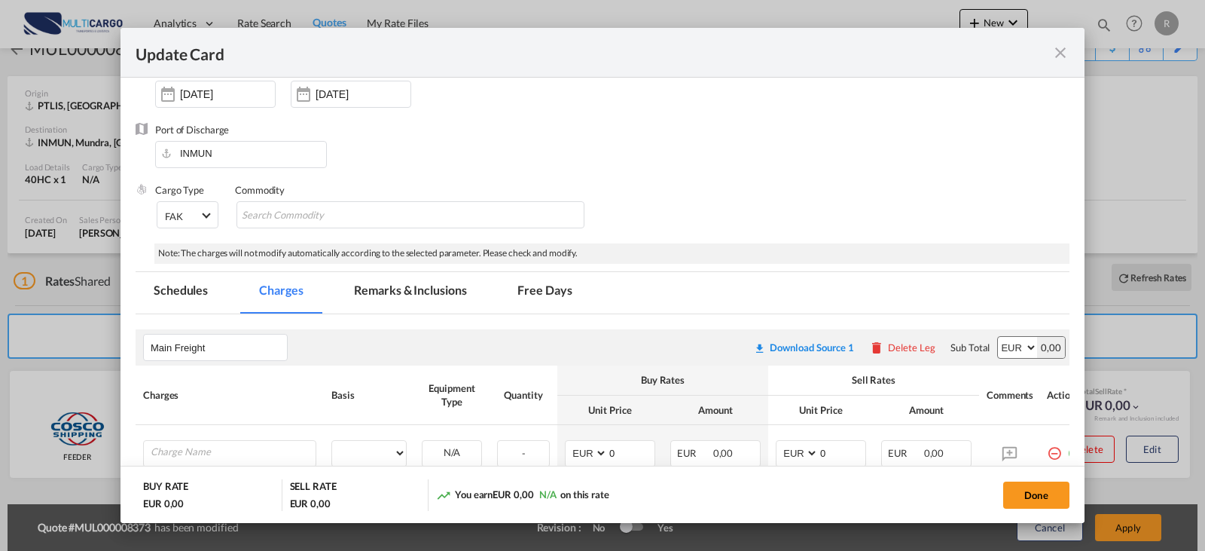
scroll to position [226, 0]
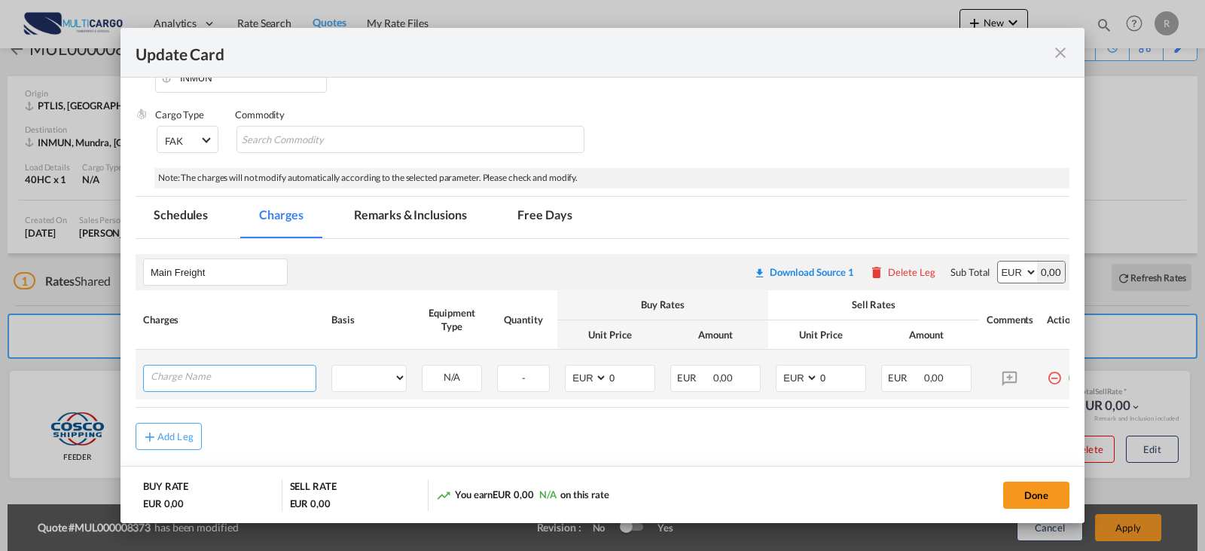
click at [264, 383] on input "Charge Name" at bounding box center [233, 376] width 165 height 23
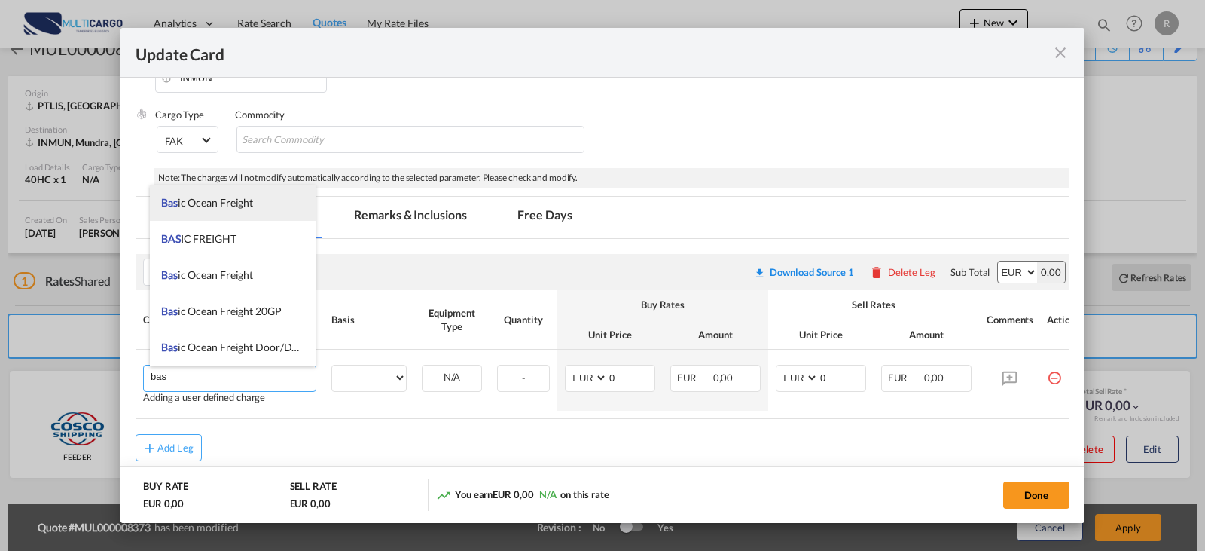
click at [212, 203] on span "Bas ic Ocean Freight" at bounding box center [207, 202] width 92 height 13
type input "Basic Ocean Freight"
select select "per equipment"
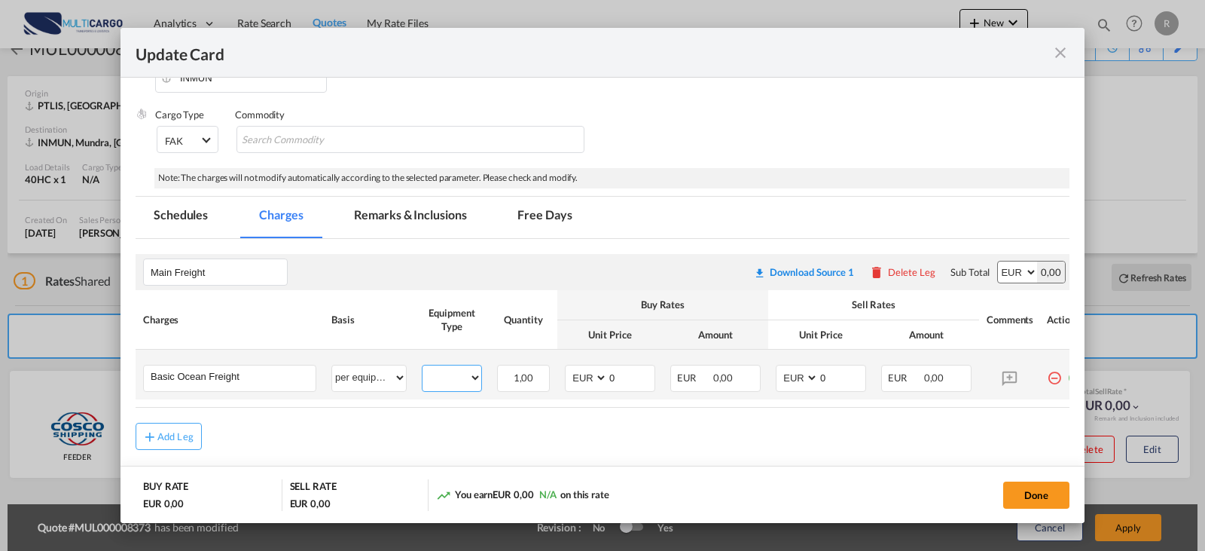
click at [464, 379] on select "20GP" at bounding box center [452, 378] width 59 height 20
select select "20GP"
click at [423, 368] on select "20GP" at bounding box center [452, 378] width 59 height 20
drag, startPoint x: 650, startPoint y: 377, endPoint x: 614, endPoint y: 374, distance: 36.3
click at [614, 374] on input "0" at bounding box center [631, 376] width 47 height 23
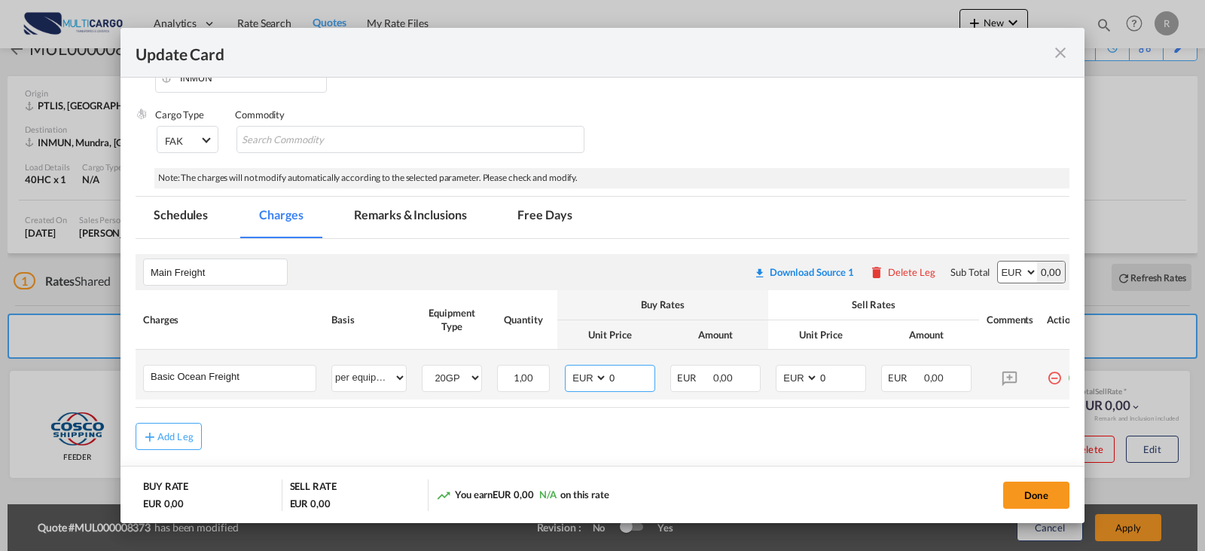
click at [597, 377] on select "AED AFN ALL AMD ANG AOA ARS AUD AWG AZN BAM BBD BDT BGN BHD BIF BMD BND BOB BRL…" at bounding box center [587, 378] width 39 height 20
select select "string:USD"
click at [568, 368] on select "AED AFN ALL AMD ANG AOA ARS AUD AWG AZN BAM BBD BDT BGN BHD BIF BMD BND BOB BRL…" at bounding box center [587, 378] width 39 height 20
drag, startPoint x: 642, startPoint y: 381, endPoint x: 602, endPoint y: 380, distance: 40.7
click at [602, 380] on md-input-container "AED AFN ALL AMD ANG AOA ARS AUD AWG AZN BAM BBD BDT BGN BHD BIF BMD BND BOB BRL…" at bounding box center [610, 378] width 90 height 27
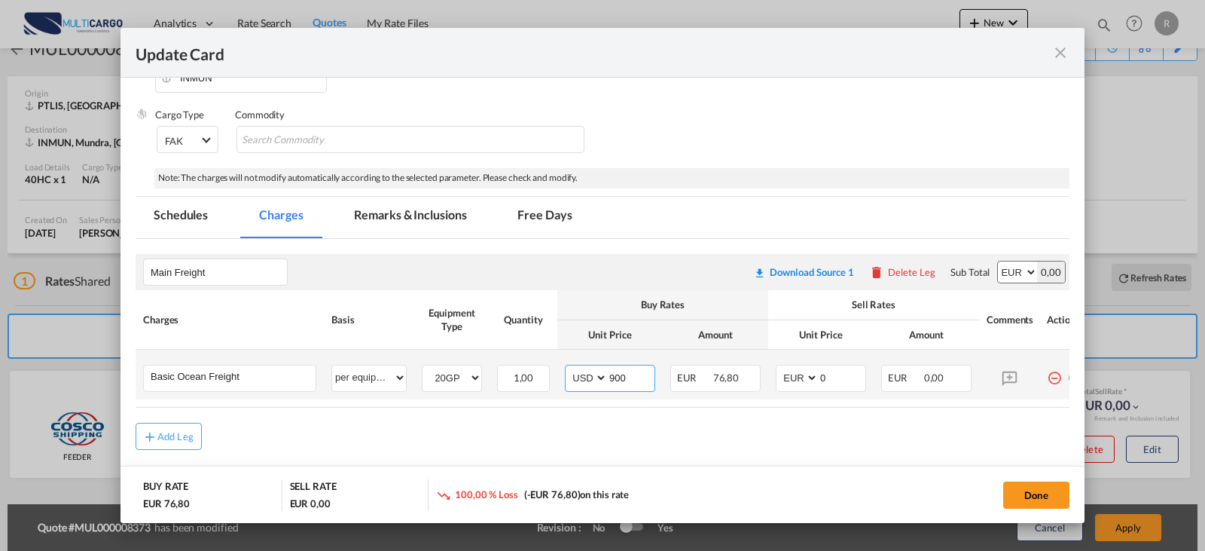
type input "900"
click at [818, 381] on div "Update CardPort of ..." at bounding box center [818, 378] width 1 height 26
click at [810, 381] on select "AED AFN ALL AMD ANG AOA ARS AUD AWG AZN BAM BBD BDT BGN BHD BIF BMD BND BOB BRL…" at bounding box center [798, 378] width 39 height 20
select select "string:USD"
click at [779, 368] on select "AED AFN ALL AMD ANG AOA ARS AUD AWG AZN BAM BBD BDT BGN BHD BIF BMD BND BOB BRL…" at bounding box center [798, 378] width 39 height 20
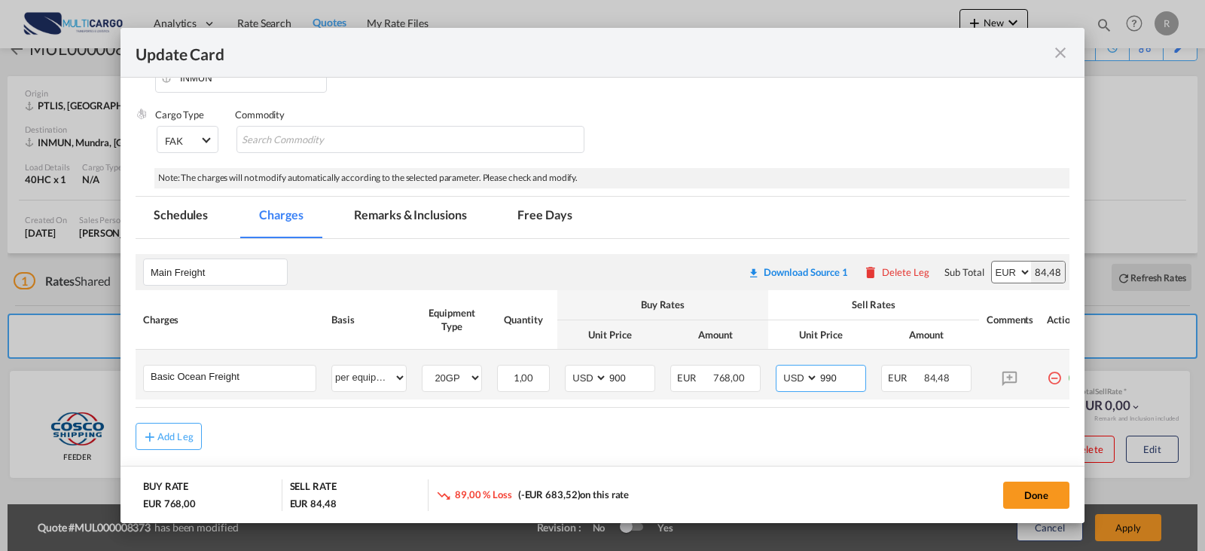
type input "990"
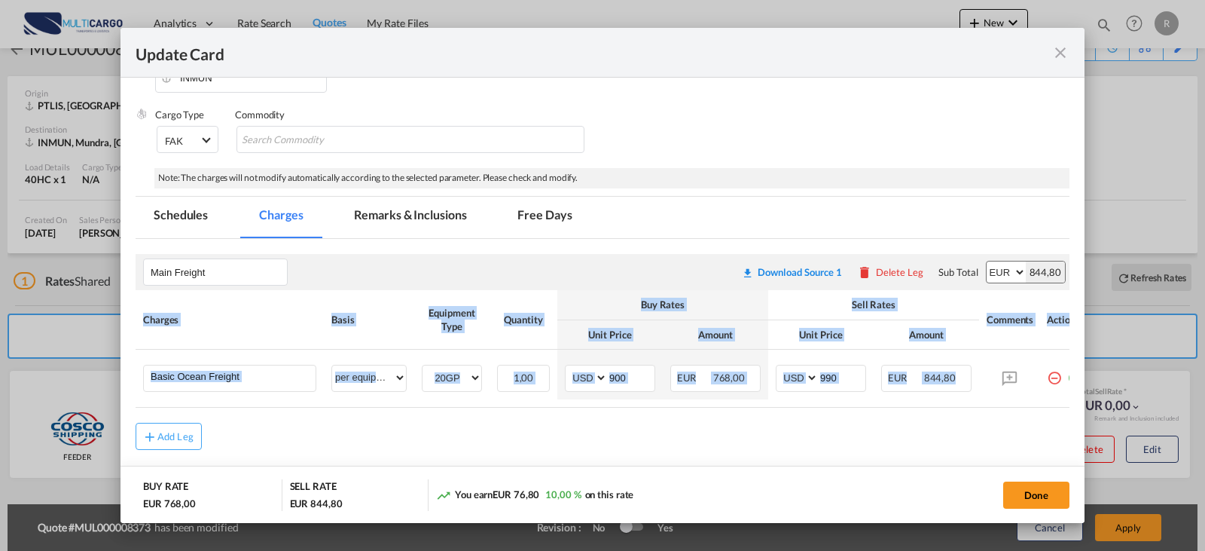
drag, startPoint x: 1019, startPoint y: 407, endPoint x: 1033, endPoint y: 411, distance: 14.3
click at [1033, 407] on div "Charges Basis Equipment Type Quantity Buy Rates Sell Rates Comments Action Unit…" at bounding box center [603, 348] width 934 height 117
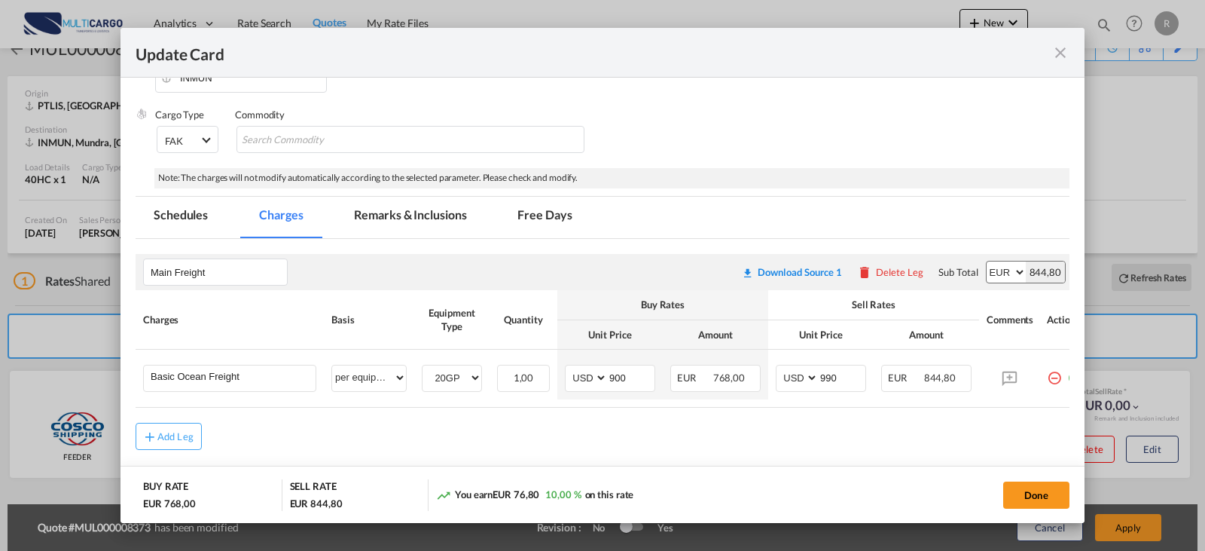
drag, startPoint x: 1019, startPoint y: 414, endPoint x: 1037, endPoint y: 414, distance: 18.1
click at [1037, 414] on rate-modification "Main Freight Please enter leg name Leg Name Already Exists Download Source 1 De…" at bounding box center [603, 344] width 934 height 211
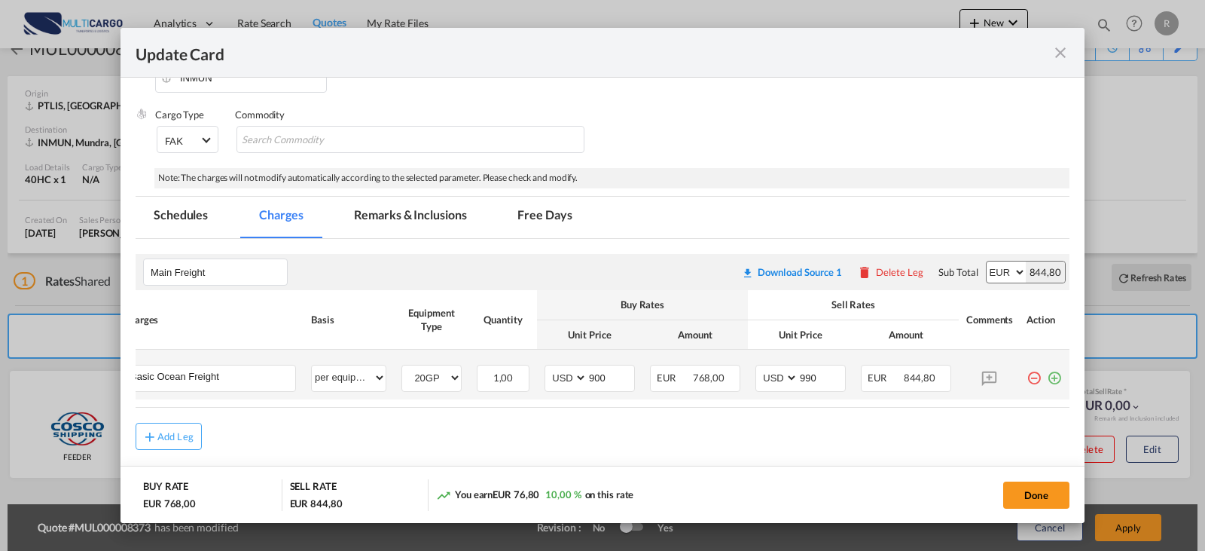
click at [1047, 373] on md-icon "icon-plus-circle-outline green-400-fg" at bounding box center [1054, 372] width 15 height 15
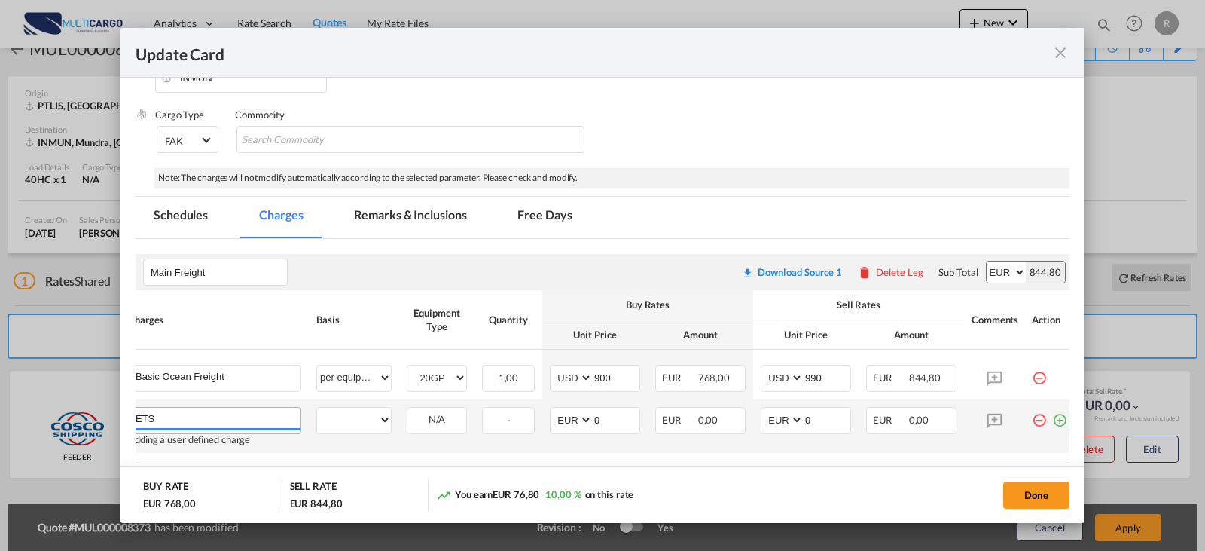
type input "ETS"
click at [349, 422] on select "per equipment per container per B/L per shipping bill per shipment % on freight…" at bounding box center [354, 419] width 74 height 24
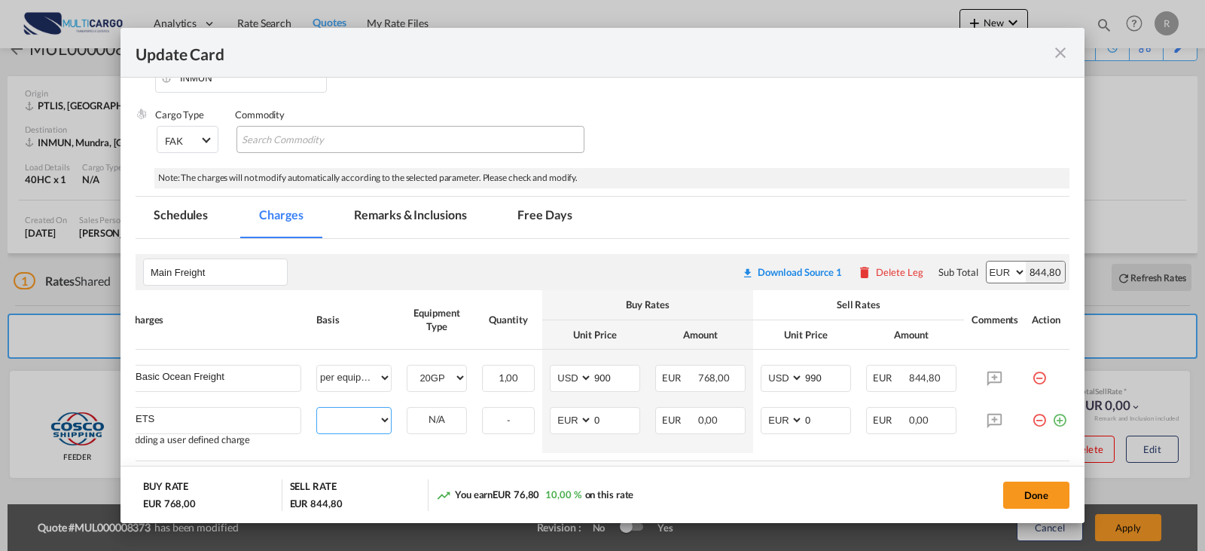
select select "per equipment"
click at [317, 408] on select "per equipment per container per B/L per shipping bill per shipment % on freight…" at bounding box center [354, 419] width 74 height 24
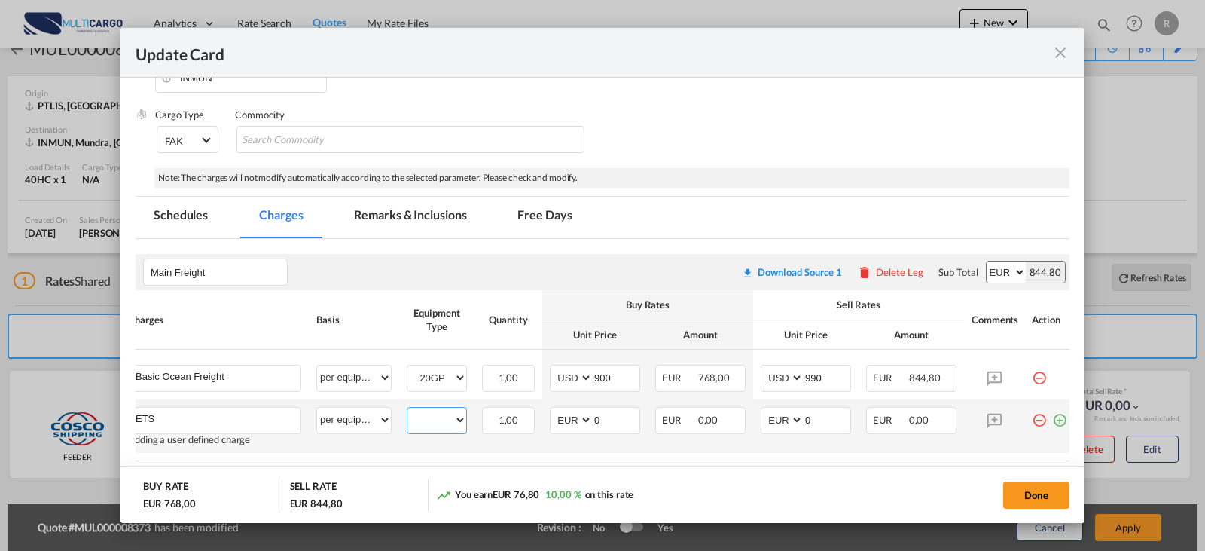
click at [433, 426] on select "20GP" at bounding box center [436, 420] width 59 height 20
select select "20GP"
click at [407, 410] on select "20GP" at bounding box center [436, 420] width 59 height 20
drag, startPoint x: 605, startPoint y: 423, endPoint x: 578, endPoint y: 415, distance: 27.4
click at [578, 415] on md-input-container "AED AFN ALL AMD ANG AOA ARS AUD AWG AZN BAM BBD BDT BGN BHD BIF BMD BND BOB BRL…" at bounding box center [595, 420] width 90 height 27
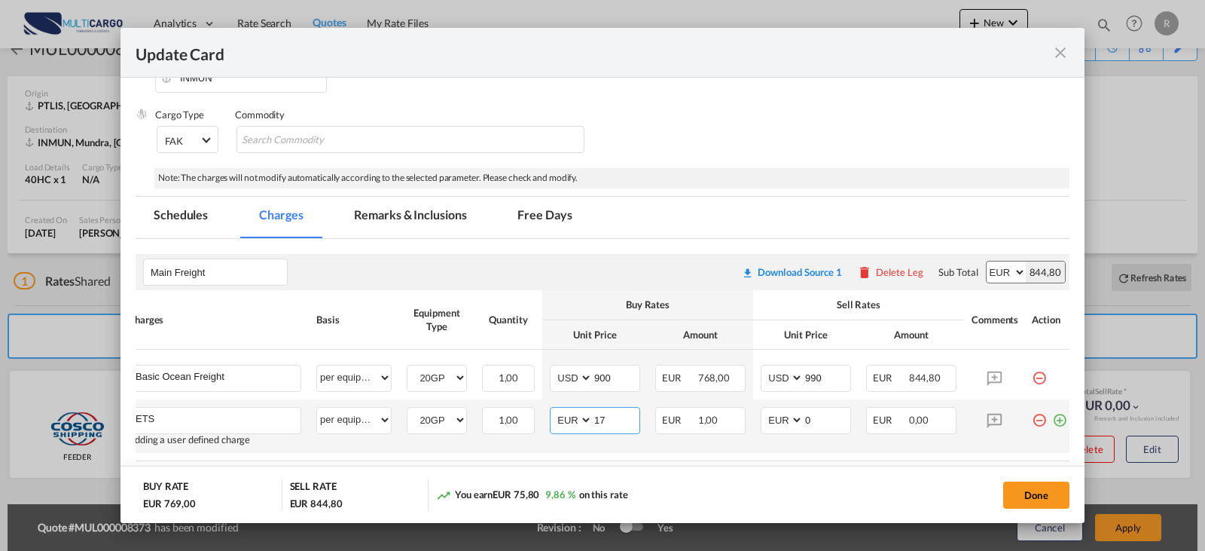
type input "17"
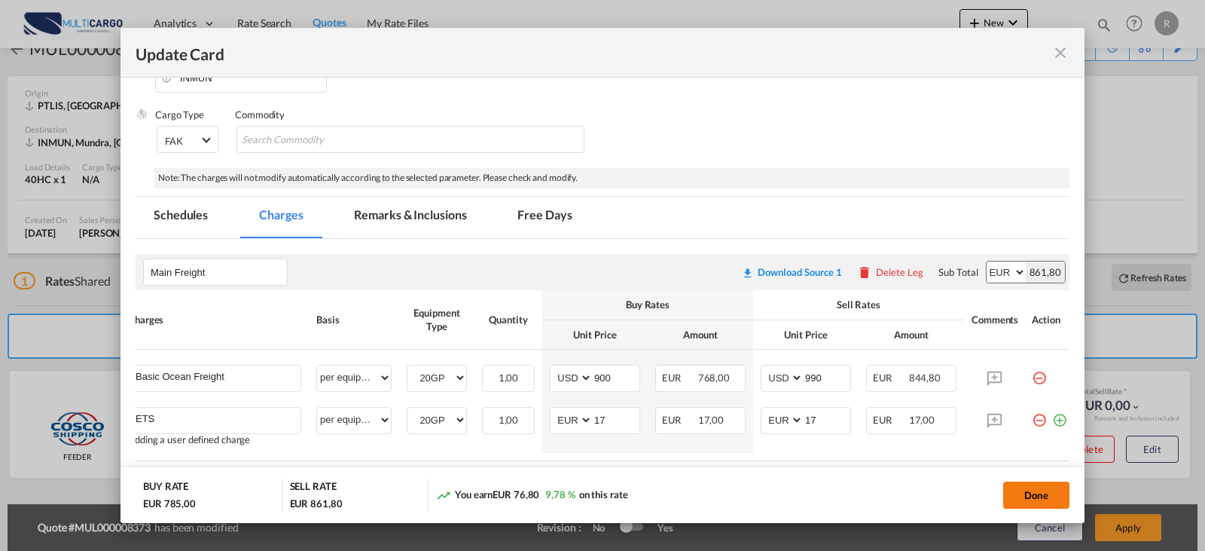
click at [1023, 496] on button "Done" at bounding box center [1036, 494] width 66 height 27
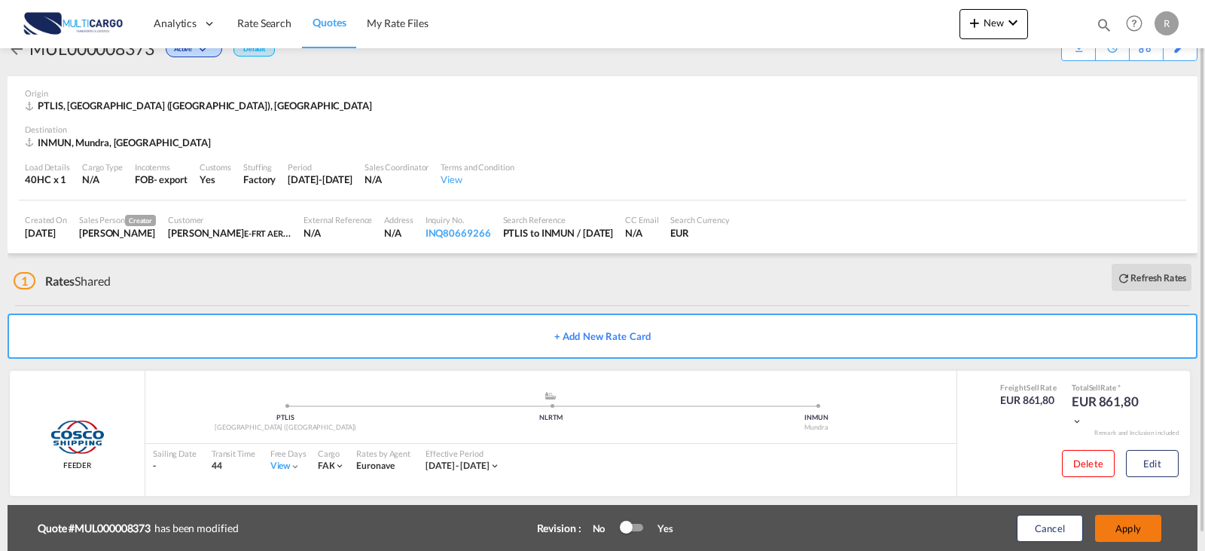
click at [1121, 527] on button "Apply" at bounding box center [1128, 527] width 66 height 27
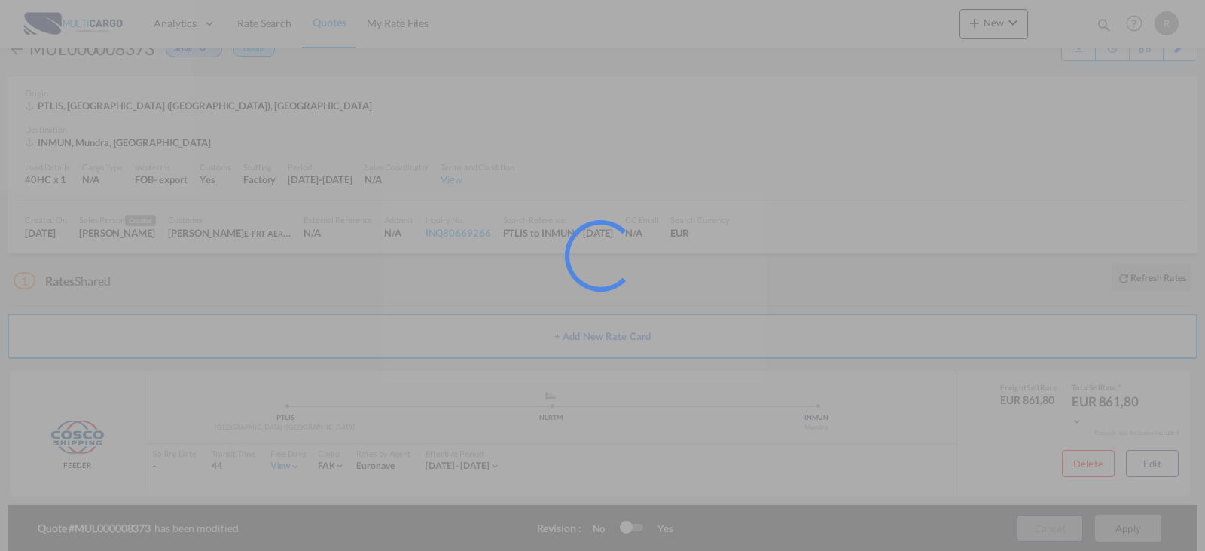
scroll to position [10, 0]
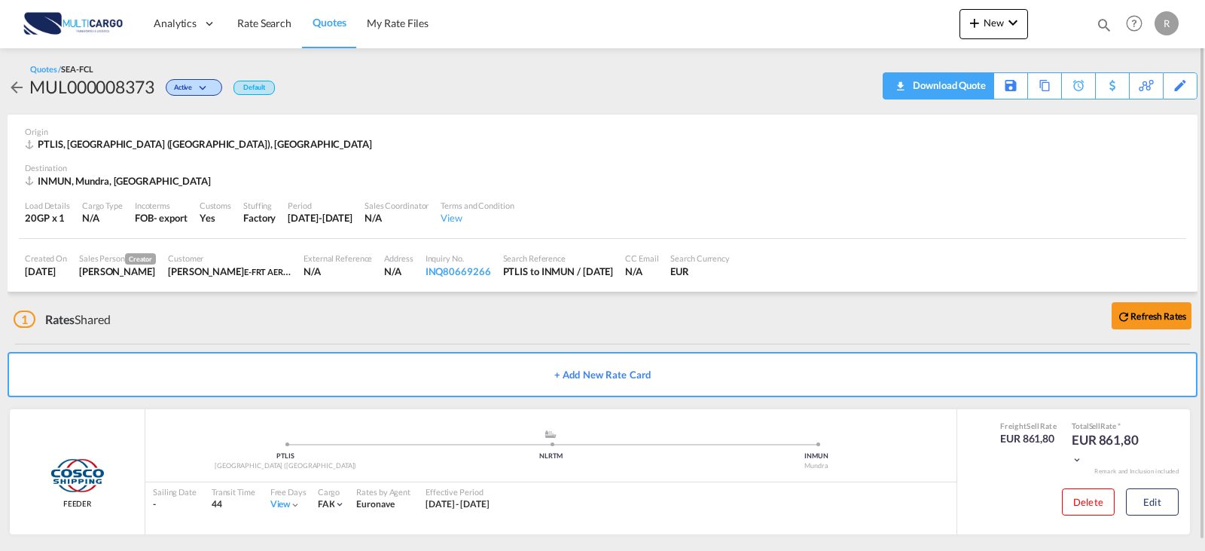
click at [913, 88] on div "Download Quote" at bounding box center [947, 85] width 77 height 24
